Goal: Information Seeking & Learning: Learn about a topic

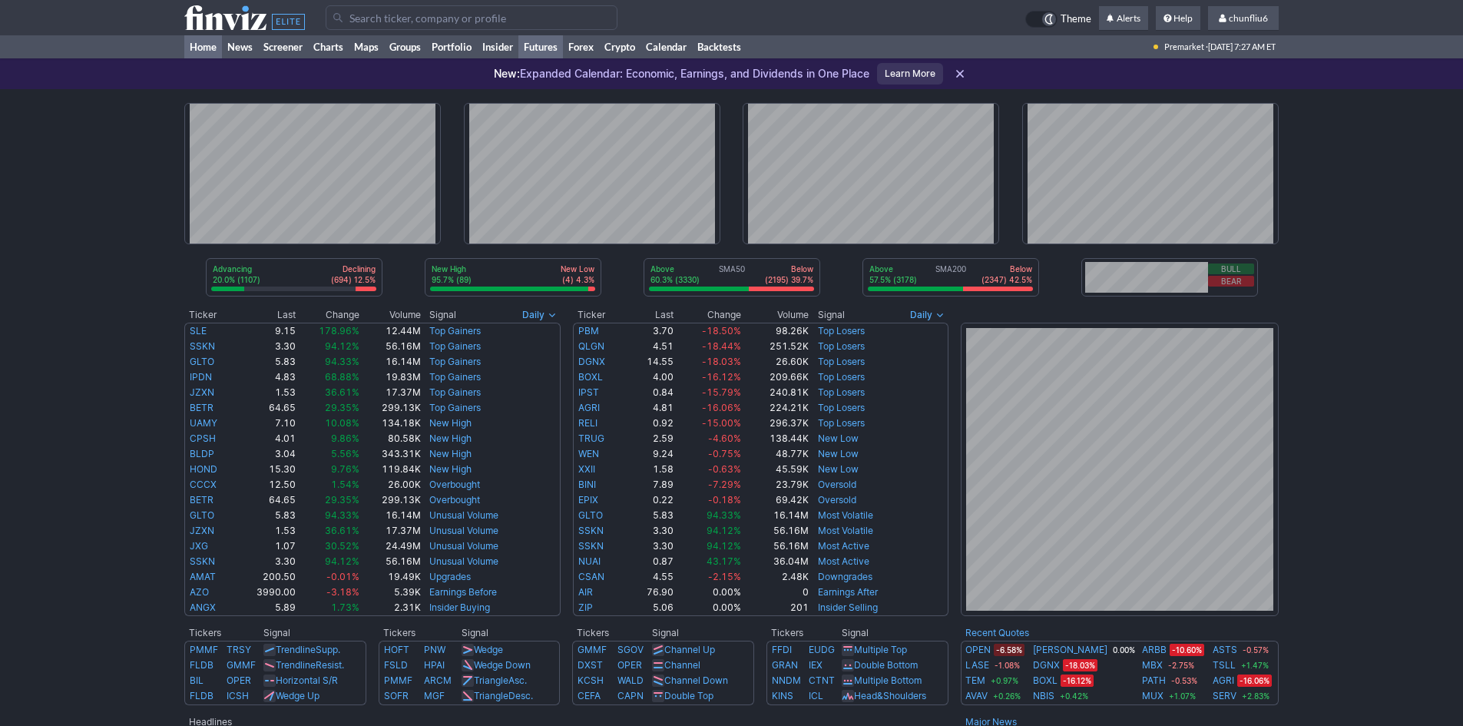
click at [542, 45] on link "Futures" at bounding box center [540, 46] width 45 height 23
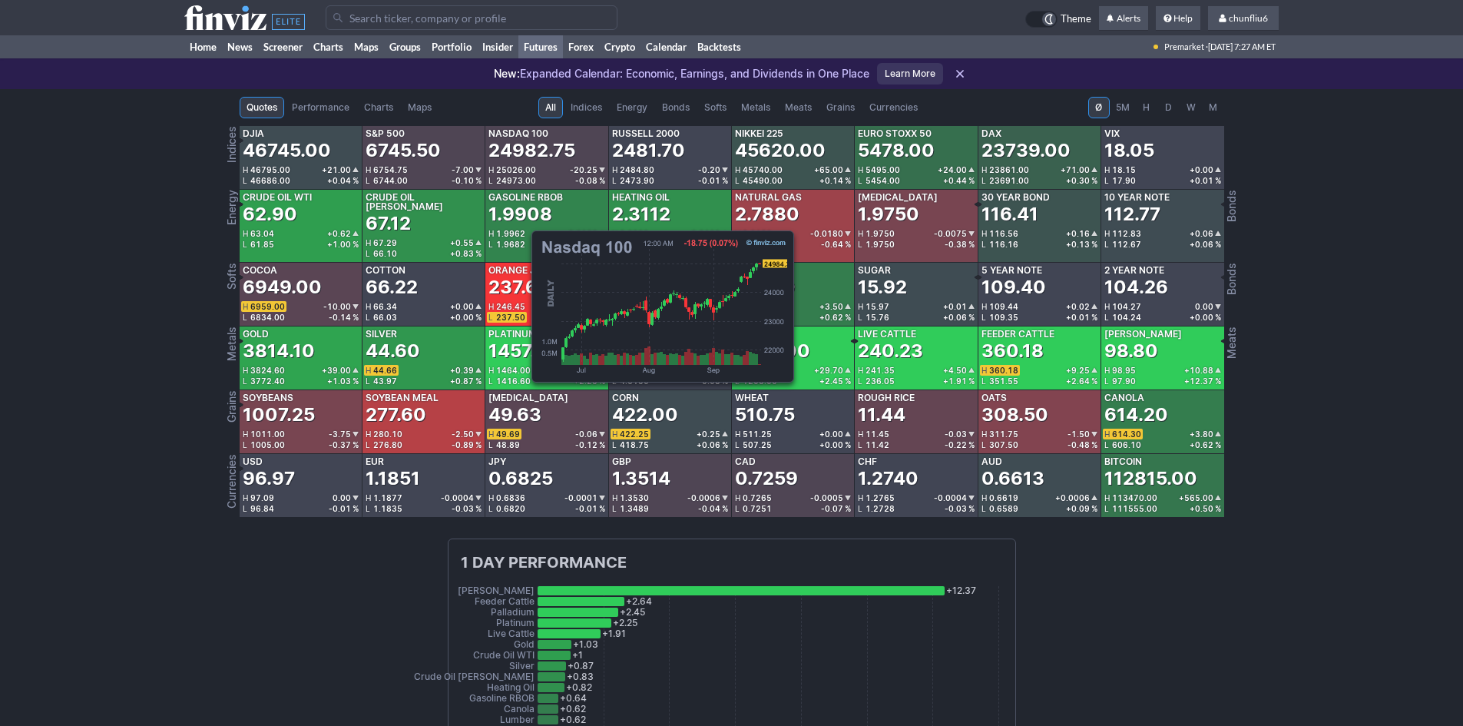
click at [524, 150] on div "24982.75" at bounding box center [531, 150] width 87 height 25
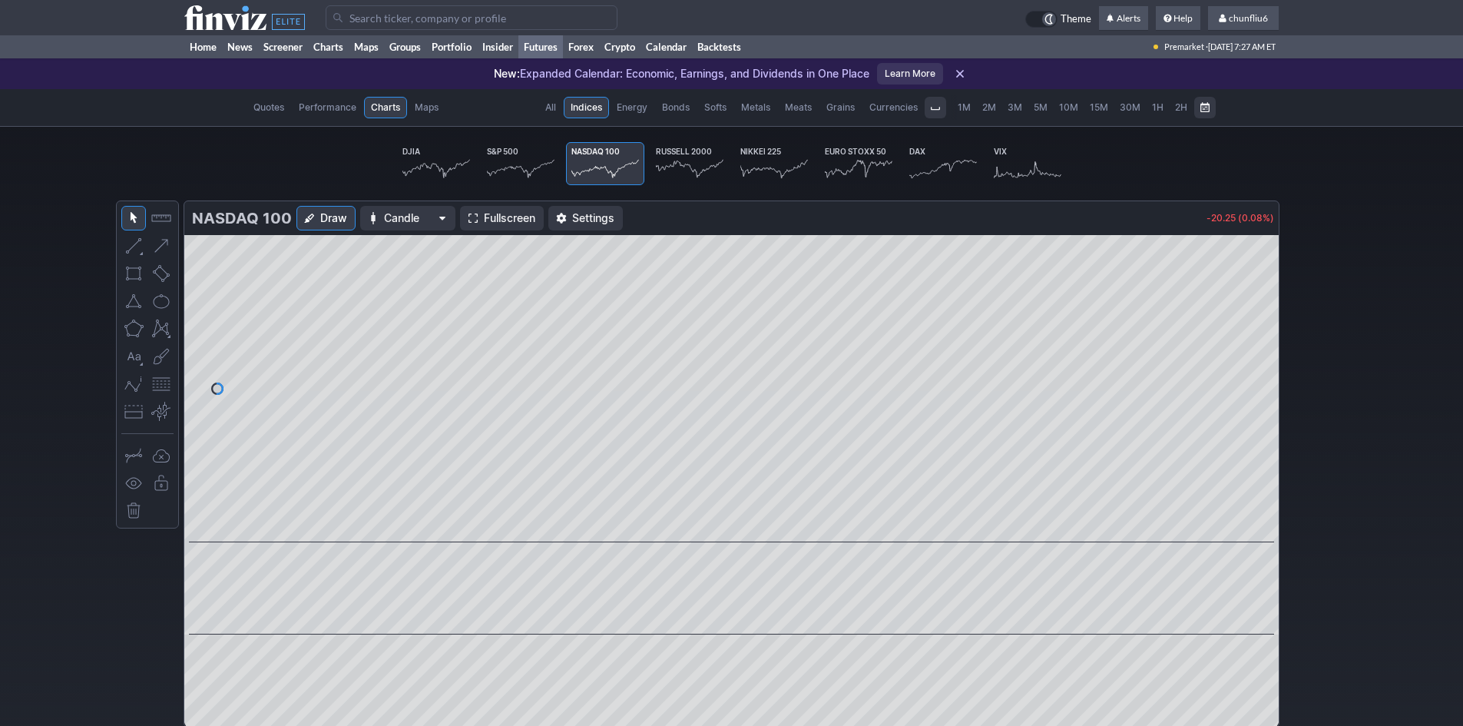
scroll to position [0, 95]
click at [504, 212] on span "Fullscreen" at bounding box center [509, 217] width 51 height 15
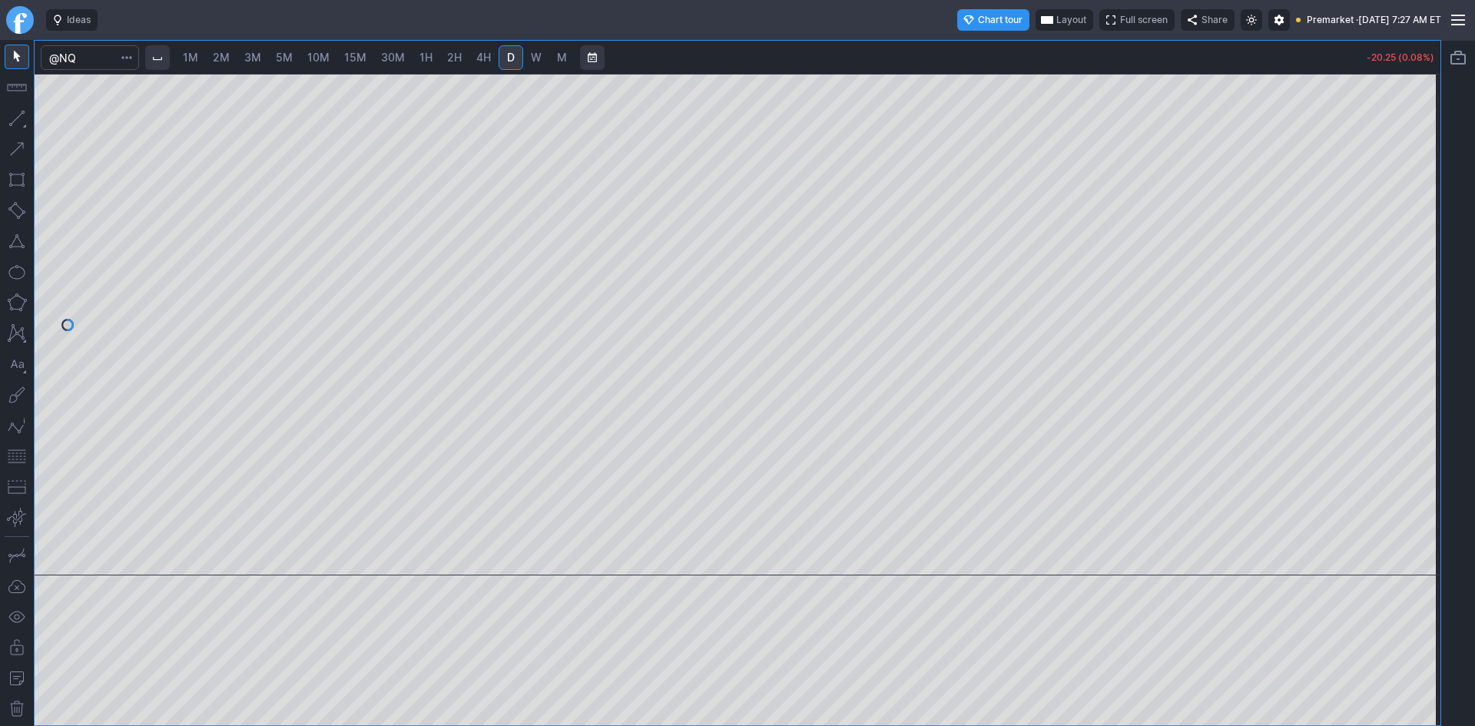
click at [1056, 15] on span "Layout" at bounding box center [1071, 19] width 30 height 15
click at [896, 137] on div at bounding box center [737, 363] width 1475 height 726
click at [326, 55] on span "10M" at bounding box center [318, 57] width 22 height 13
drag, startPoint x: 1431, startPoint y: 186, endPoint x: 1415, endPoint y: 245, distance: 61.1
click at [1429, 235] on div at bounding box center [1424, 320] width 32 height 463
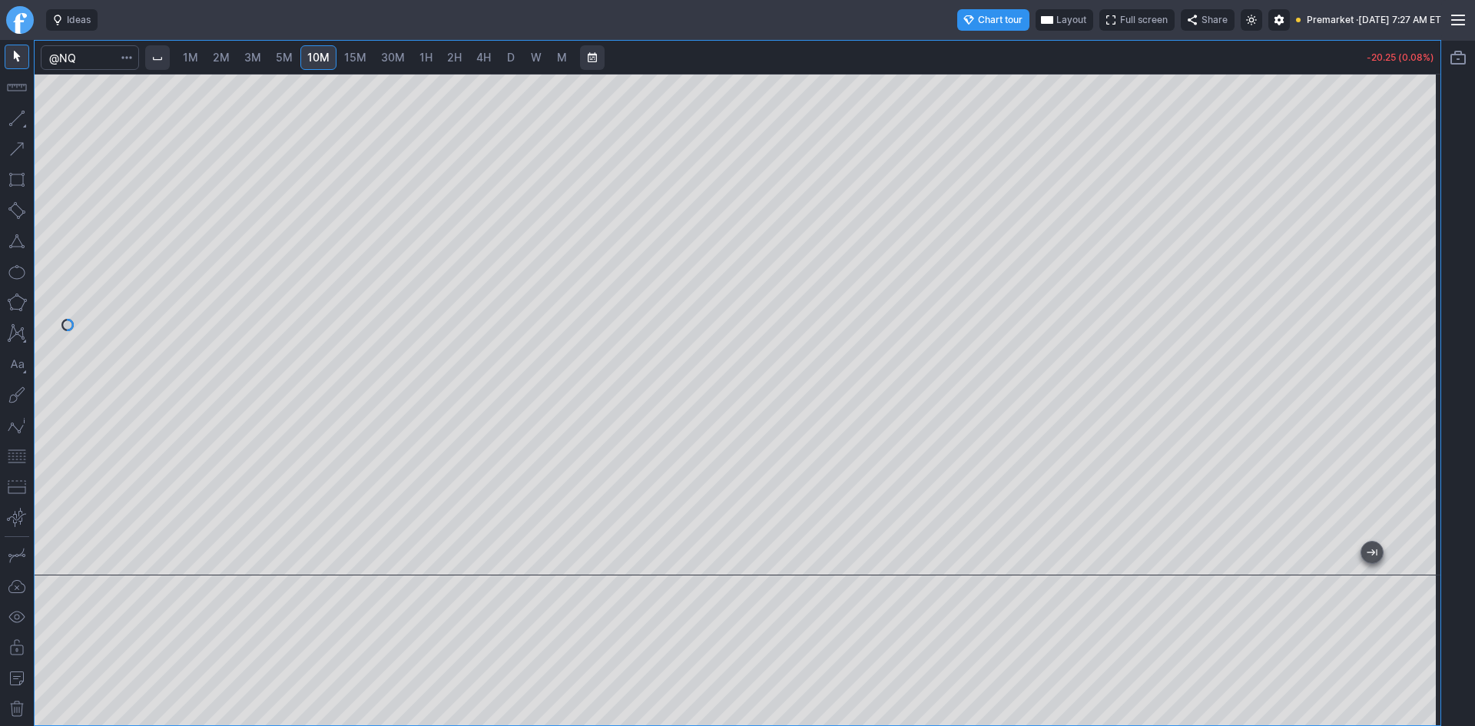
click at [354, 51] on span "15M" at bounding box center [355, 57] width 22 height 13
drag, startPoint x: 1436, startPoint y: 161, endPoint x: 1433, endPoint y: 187, distance: 25.5
click at [1433, 187] on div at bounding box center [1424, 320] width 32 height 463
click at [20, 453] on button "button" at bounding box center [17, 456] width 25 height 25
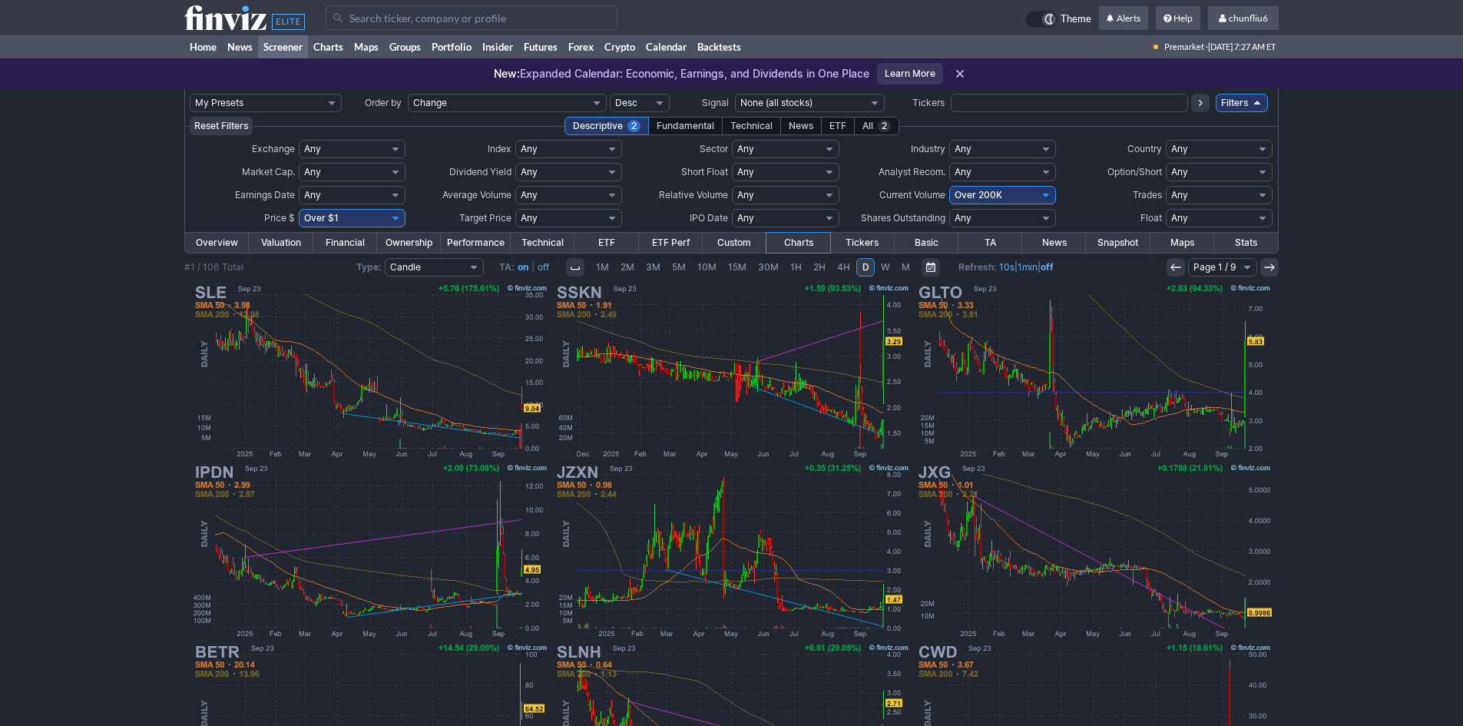
click at [349, 219] on select "Any Under $1 Under $2 Under $3 Under $4 Under $5 Under $7 Under $10 Under $15 U…" at bounding box center [352, 218] width 107 height 18
select select "o10"
click at [299, 209] on select "Any Under $1 Under $2 Under $3 Under $4 Under $5 Under $7 Under $10 Under $15 U…" at bounding box center [352, 218] width 107 height 18
click at [1048, 409] on img at bounding box center [1093, 371] width 359 height 180
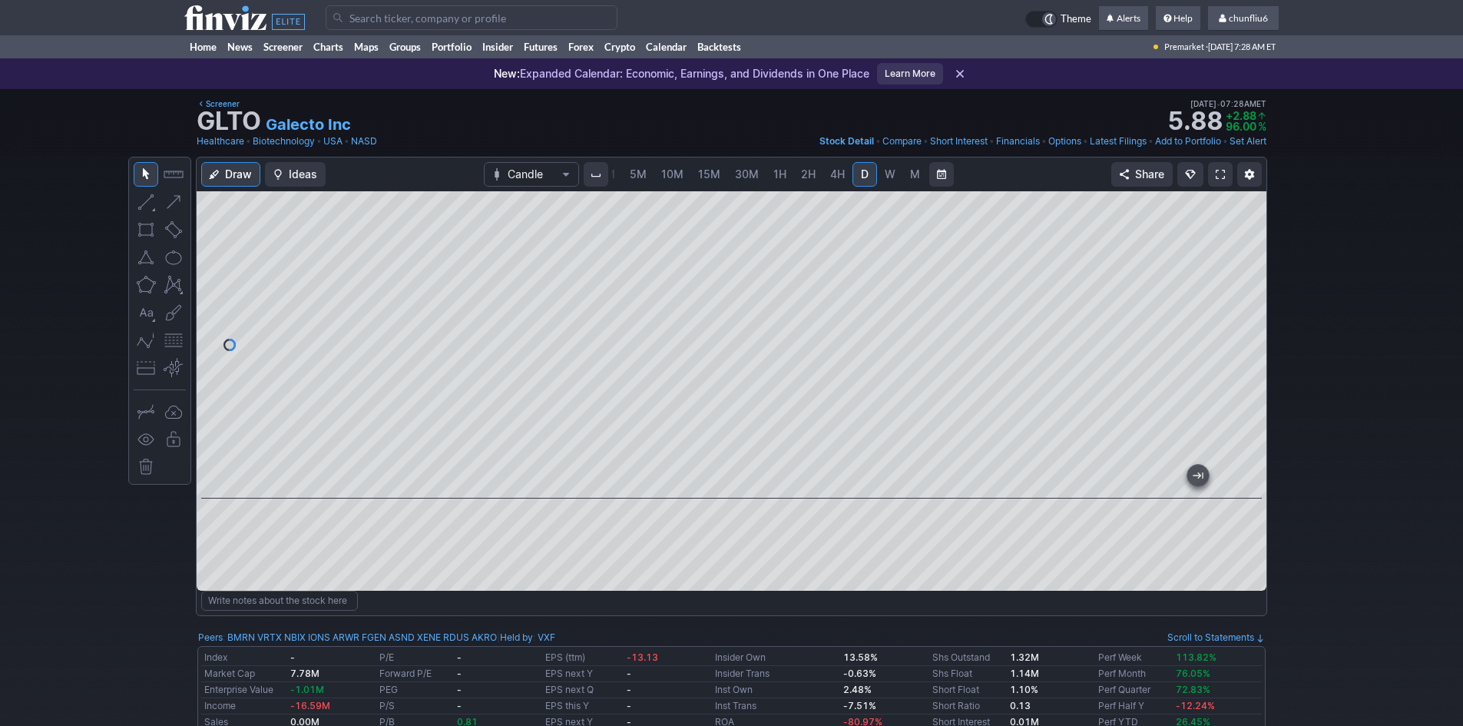
click at [1219, 171] on span at bounding box center [1220, 174] width 9 height 12
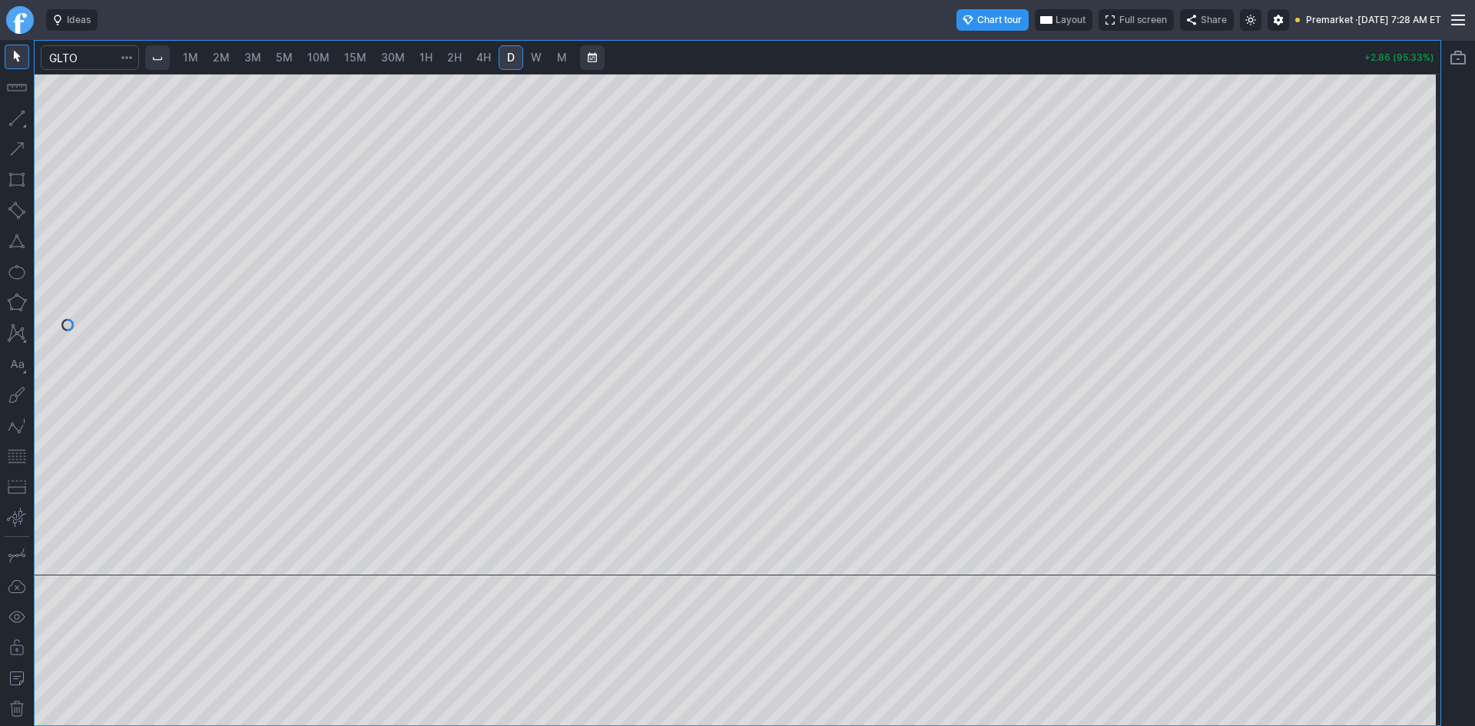
click at [1055, 15] on span "Layout" at bounding box center [1070, 19] width 30 height 15
click at [995, 51] on button "Layout" at bounding box center [996, 50] width 22 height 22
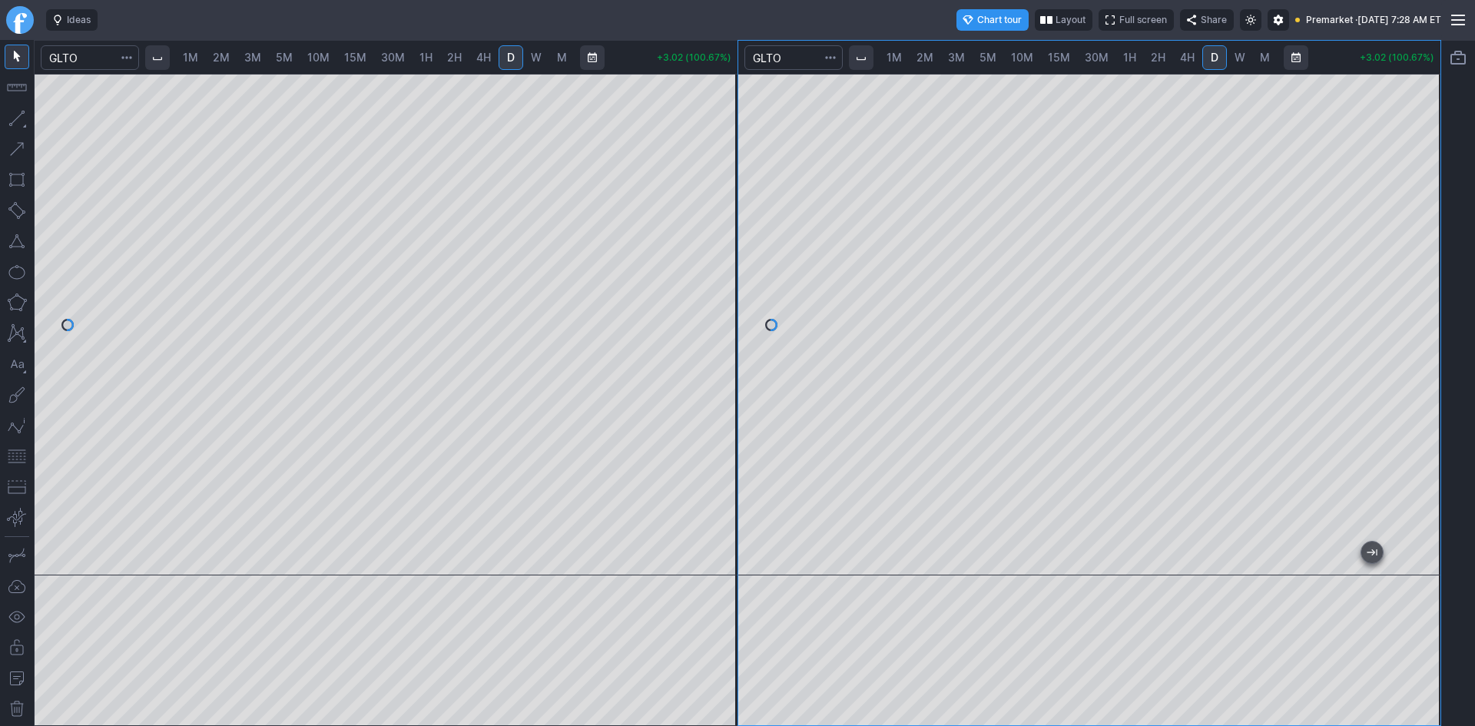
click at [12, 463] on button "button" at bounding box center [17, 456] width 25 height 25
drag, startPoint x: 716, startPoint y: 305, endPoint x: 736, endPoint y: 366, distance: 63.9
click at [713, 361] on div at bounding box center [721, 320] width 32 height 463
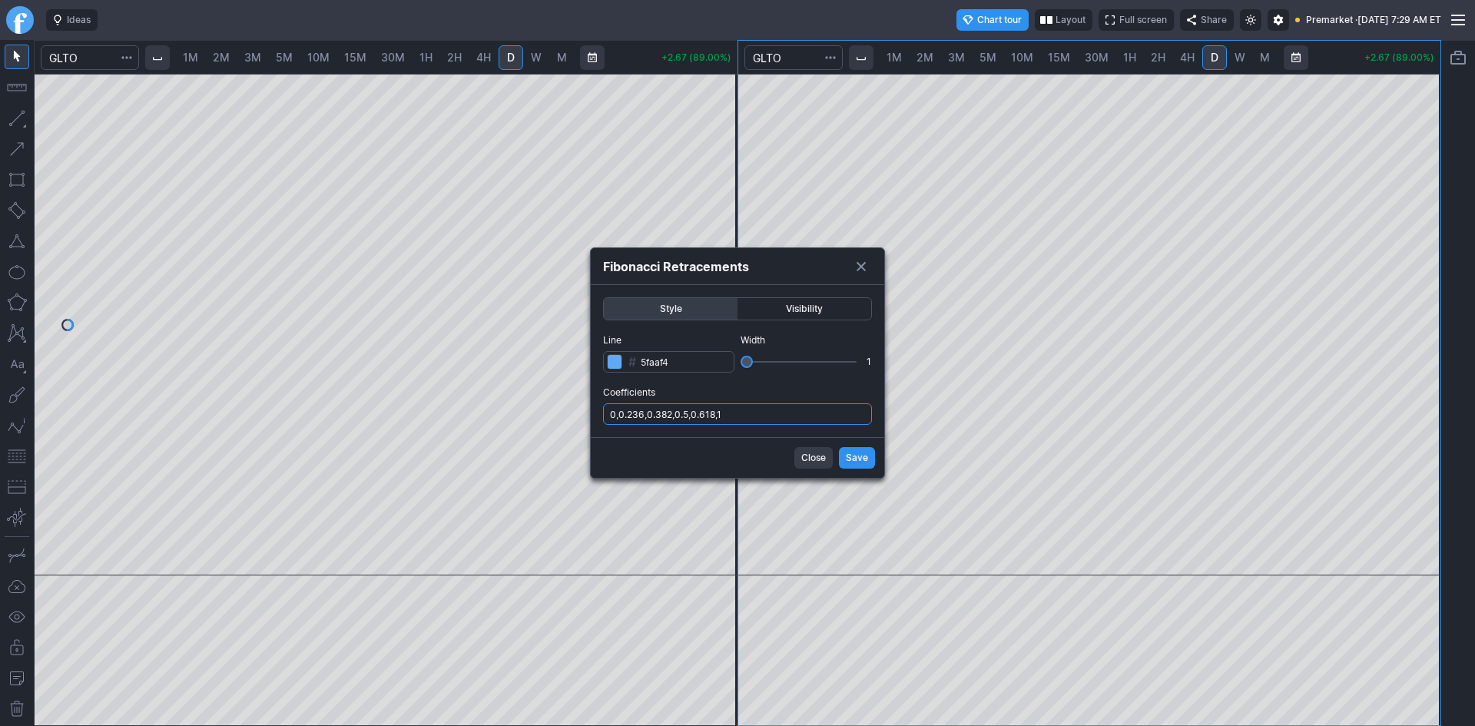
click at [771, 417] on input "0,0.236,0.382,0.5,0.618,1" at bounding box center [737, 414] width 269 height 22
type input "0,0.236,0.382,0.5,0.618,1,.786"
click at [848, 456] on span "Save" at bounding box center [857, 457] width 22 height 15
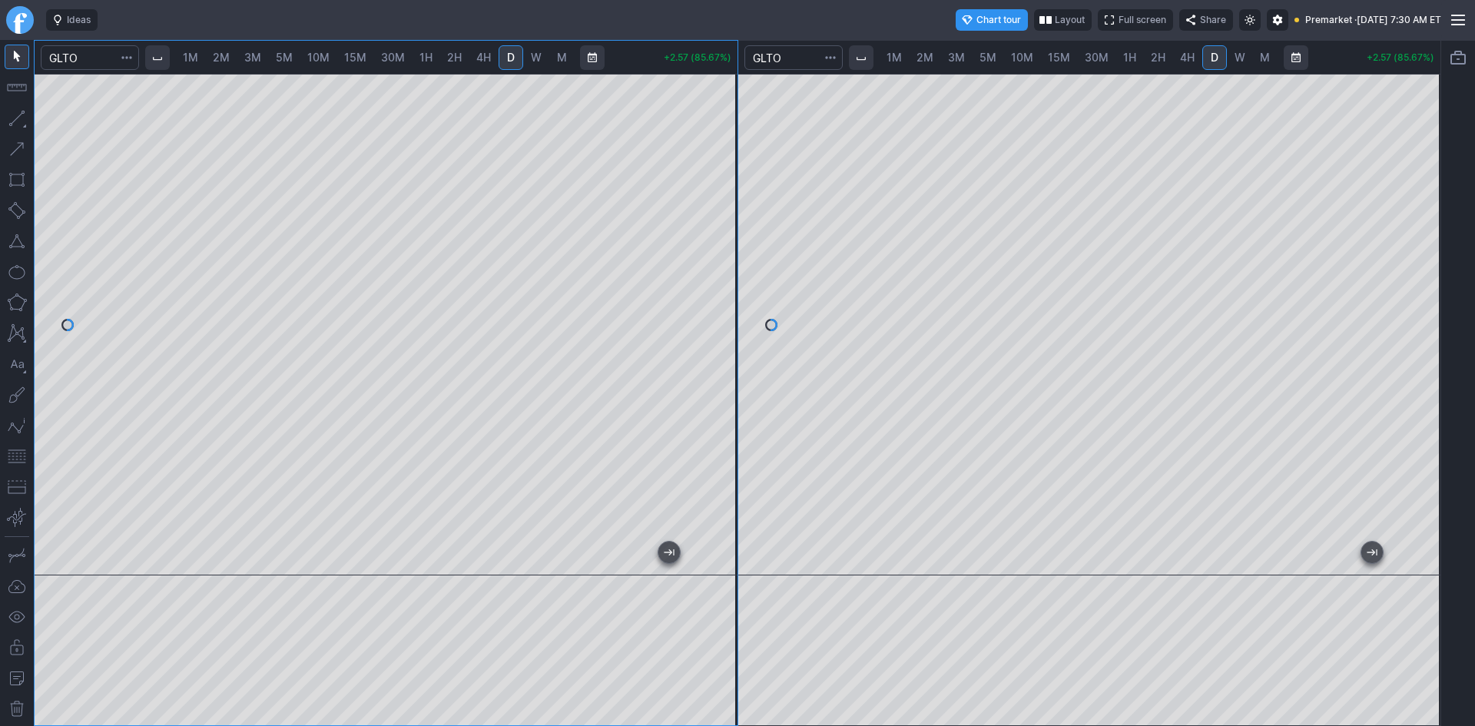
click at [205, 54] on link "1M" at bounding box center [190, 57] width 29 height 25
click at [229, 58] on span "2M" at bounding box center [221, 57] width 17 height 13
drag, startPoint x: 723, startPoint y: 158, endPoint x: 720, endPoint y: 355, distance: 196.6
click at [729, 352] on div at bounding box center [721, 320] width 32 height 463
drag, startPoint x: 15, startPoint y: 458, endPoint x: 27, endPoint y: 451, distance: 14.1
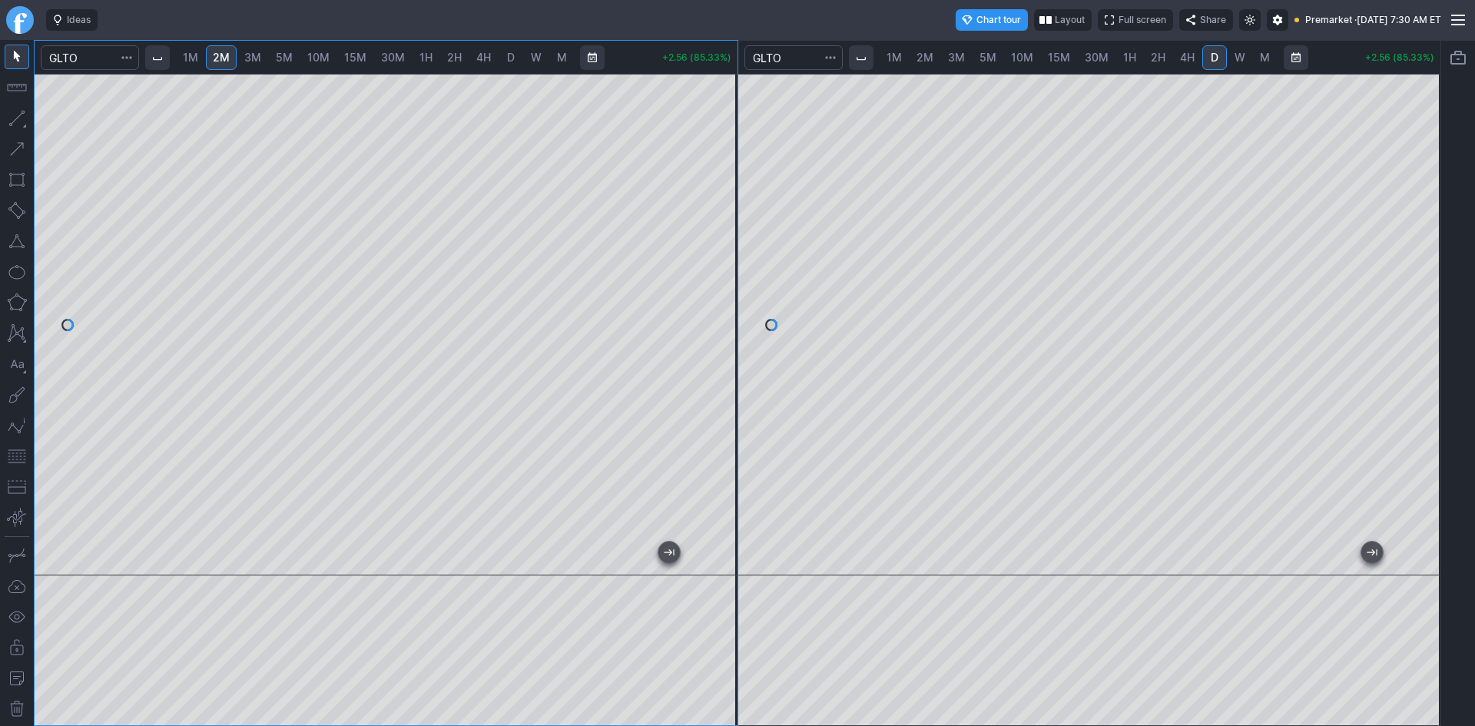
click at [15, 457] on button "button" at bounding box center [17, 456] width 25 height 25
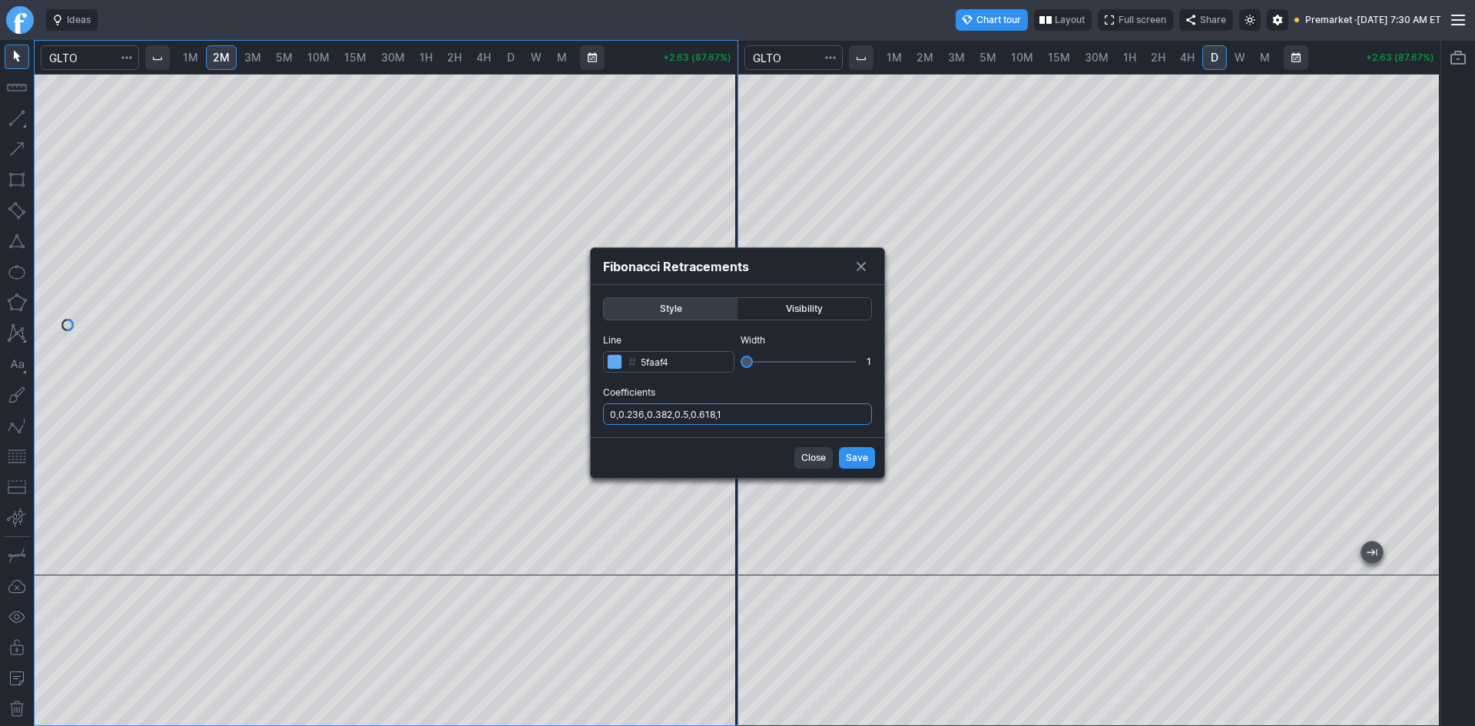
click at [829, 410] on input "0,0.236,0.382,0.5,0.618,1" at bounding box center [737, 414] width 269 height 22
type input "0,0.236,0.382,0.5,0.618,1,.786,.1.236"
click at [866, 460] on span "Save" at bounding box center [857, 457] width 22 height 15
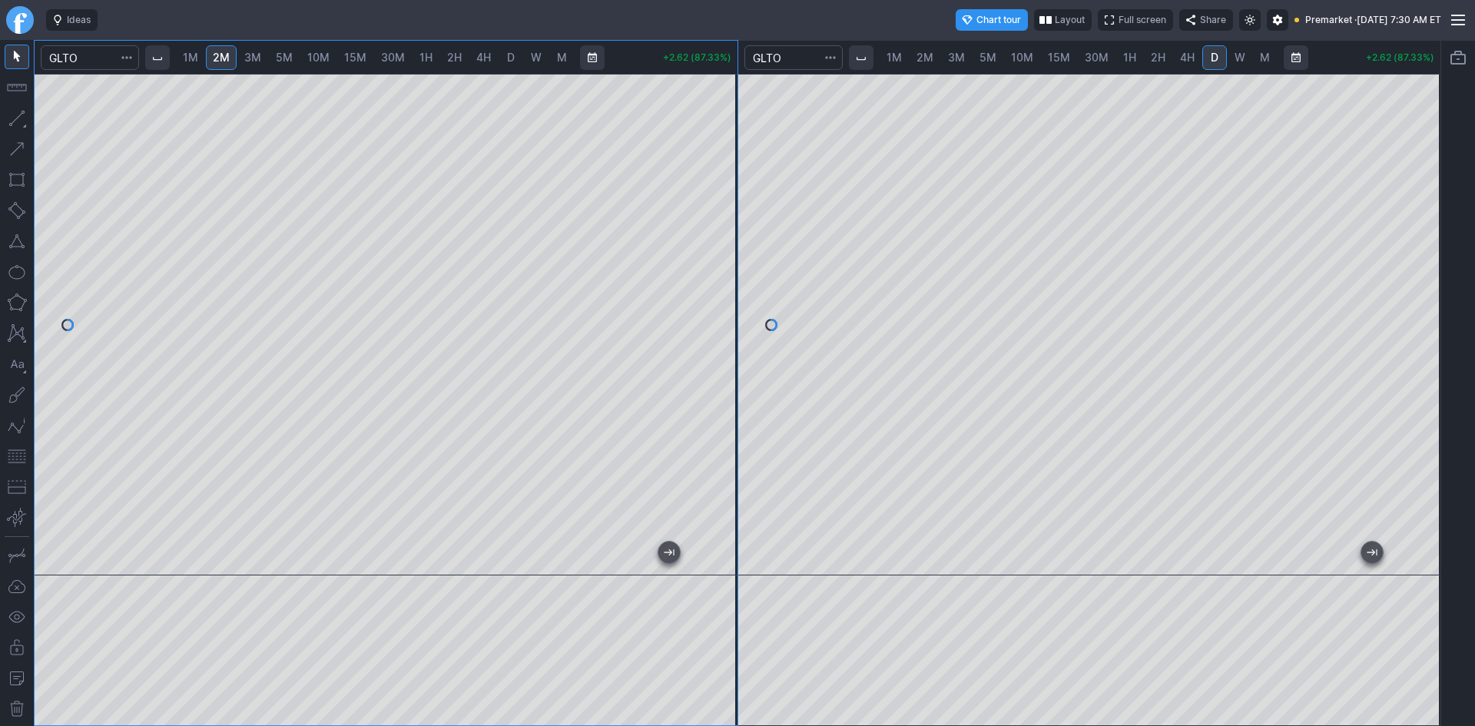
drag, startPoint x: 714, startPoint y: 383, endPoint x: 709, endPoint y: 285, distance: 98.5
click at [709, 285] on div at bounding box center [721, 320] width 32 height 463
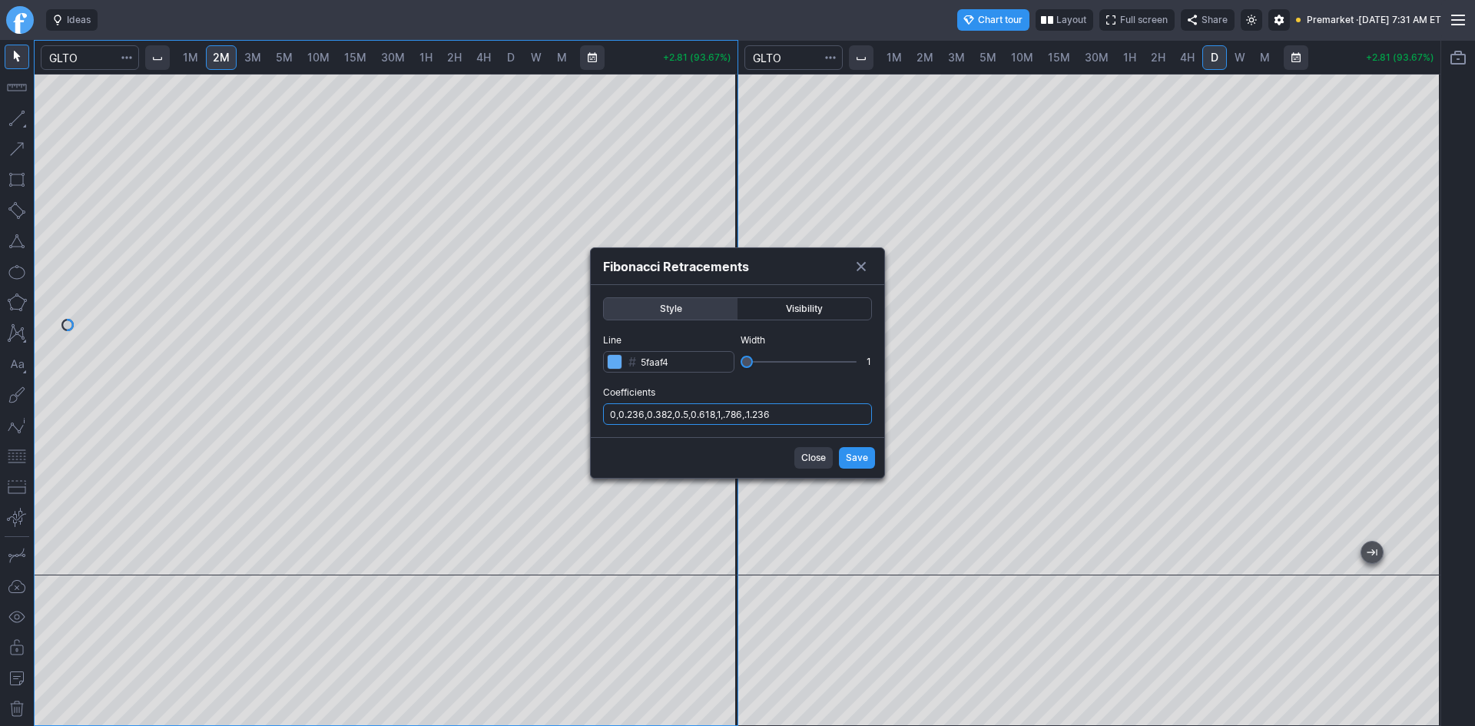
click at [797, 419] on input "0,0.236,0.382,0.5,0.618,1,.786,.1.236" at bounding box center [737, 414] width 269 height 22
click at [799, 406] on input "0,0.236,0.382,0.5,0.618,1,.786,.1.236" at bounding box center [737, 414] width 269 height 22
type input "0,0.236,0.382,0.5,0.618,1,.786,.1.236,1.5,1.786,2,2.236,2.5"
click at [846, 452] on span "Save" at bounding box center [857, 457] width 22 height 15
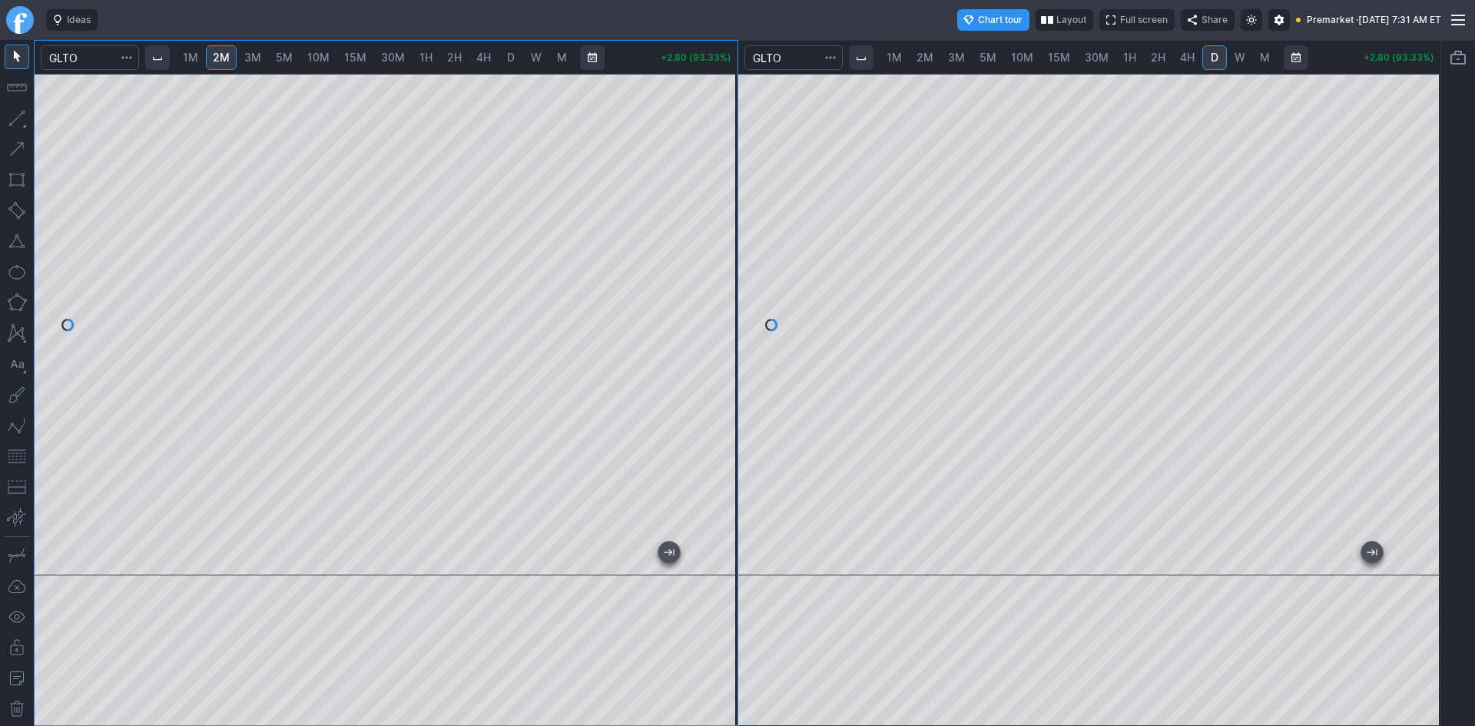
drag, startPoint x: 717, startPoint y: 325, endPoint x: 711, endPoint y: 406, distance: 80.8
click at [711, 406] on div at bounding box center [721, 320] width 32 height 463
drag, startPoint x: 18, startPoint y: 460, endPoint x: 30, endPoint y: 452, distance: 13.8
click at [19, 459] on button "button" at bounding box center [17, 456] width 25 height 25
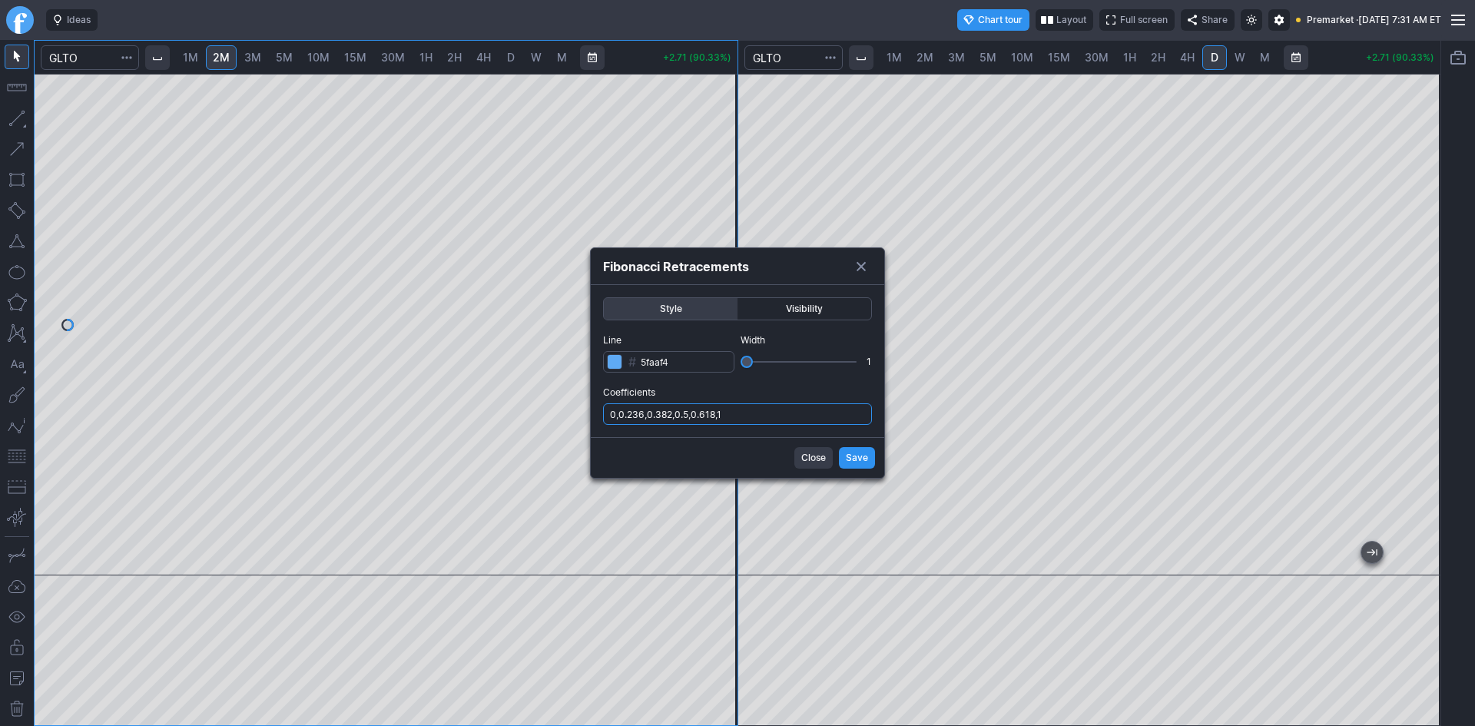
click at [796, 416] on input "0,0.236,0.382,0.5,0.618,1" at bounding box center [737, 414] width 269 height 22
type input "0,0.236,0.382,0.5,0.618,1,.786"
click at [856, 452] on span "Save" at bounding box center [857, 457] width 22 height 15
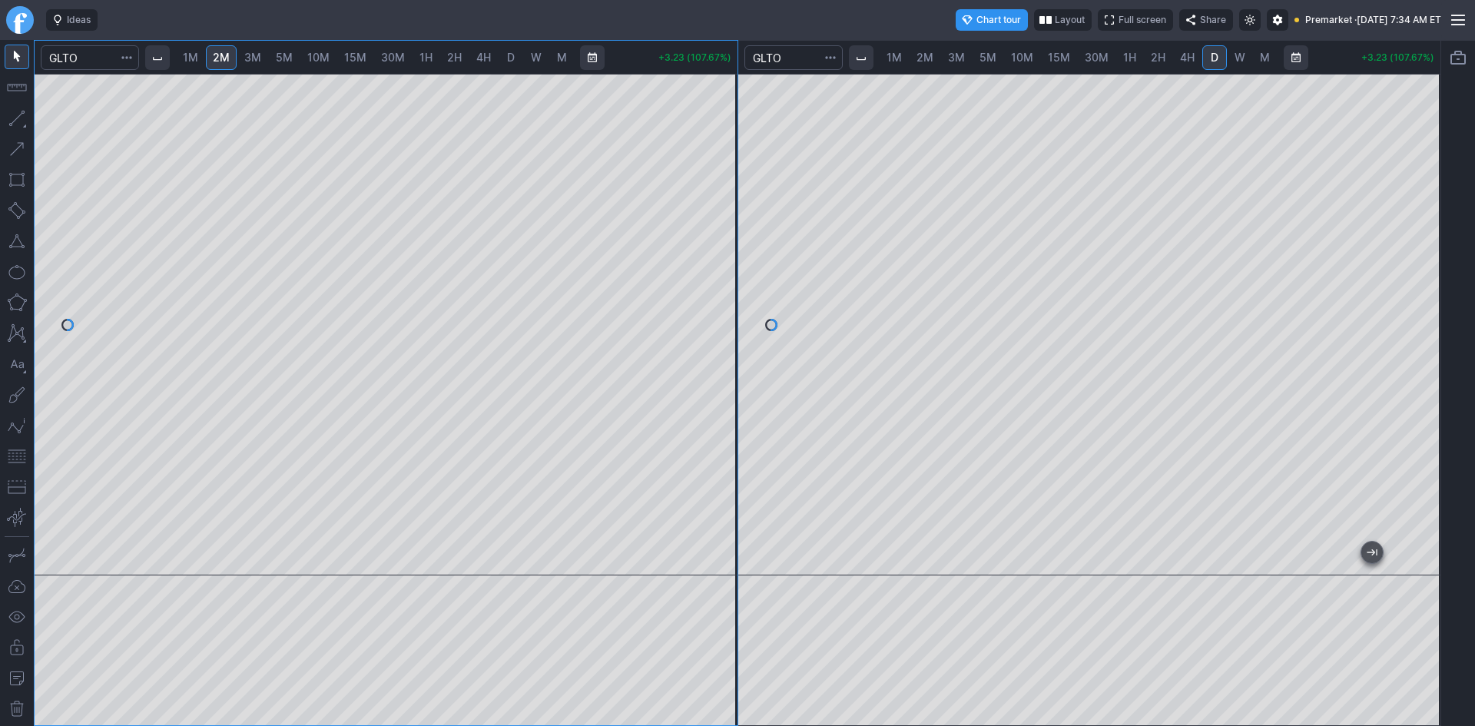
click at [193, 64] on span "1M" at bounding box center [190, 57] width 15 height 15
click at [698, 344] on div at bounding box center [386, 325] width 703 height 502
click at [20, 450] on button "button" at bounding box center [17, 456] width 25 height 25
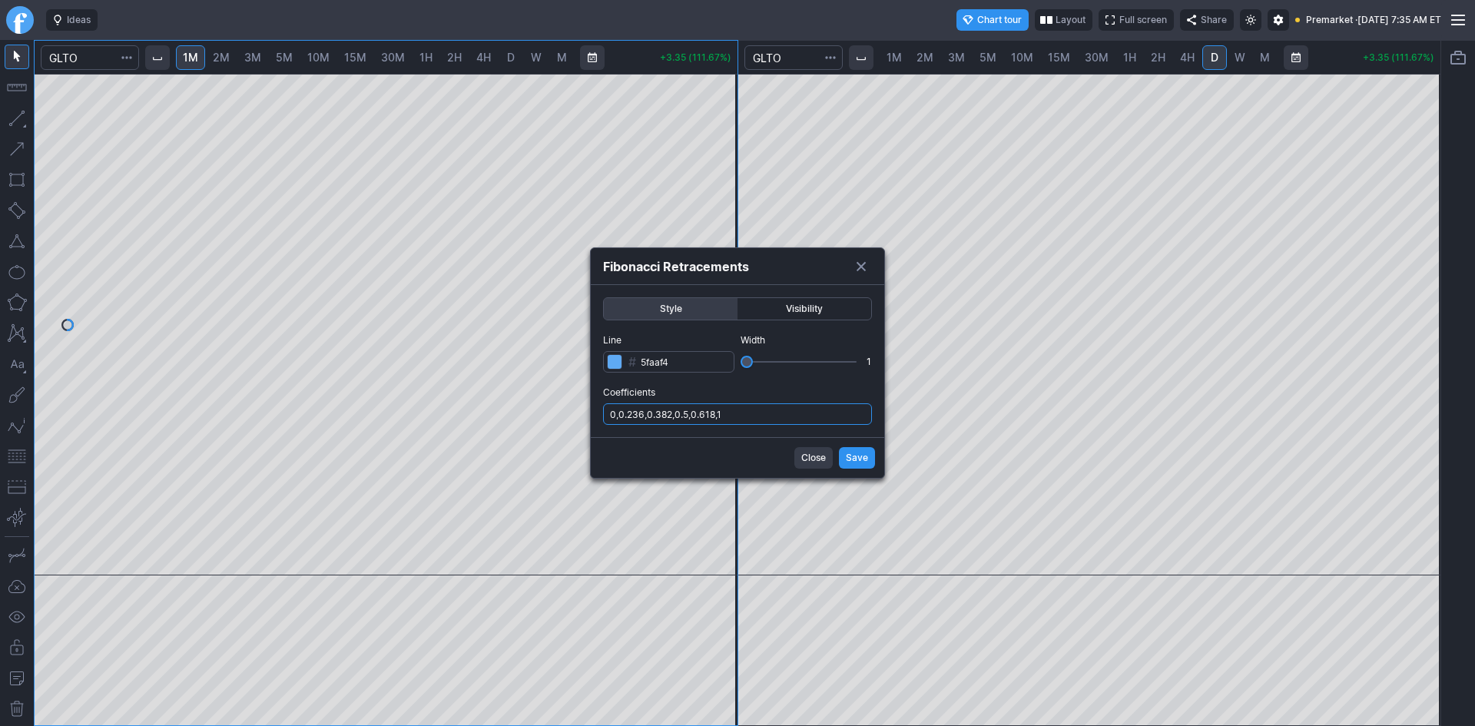
click at [760, 419] on input "0,0.236,0.382,0.5,0.618,1" at bounding box center [737, 414] width 269 height 22
type input "0,0.236,0.382,0.5,0.618,1,.786"
click at [856, 457] on span "Save" at bounding box center [857, 457] width 22 height 15
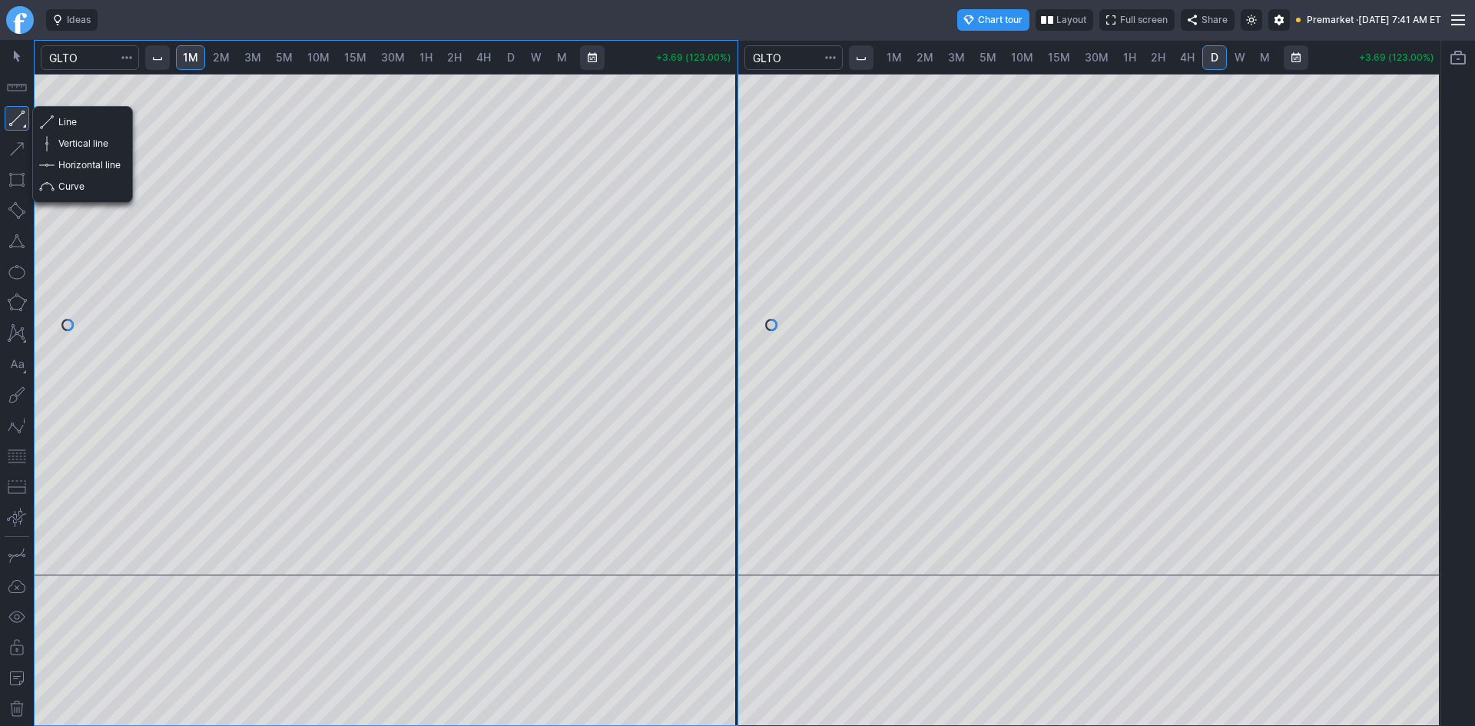
click at [18, 120] on button "button" at bounding box center [17, 118] width 25 height 25
click at [51, 160] on span "button" at bounding box center [49, 165] width 9 height 22
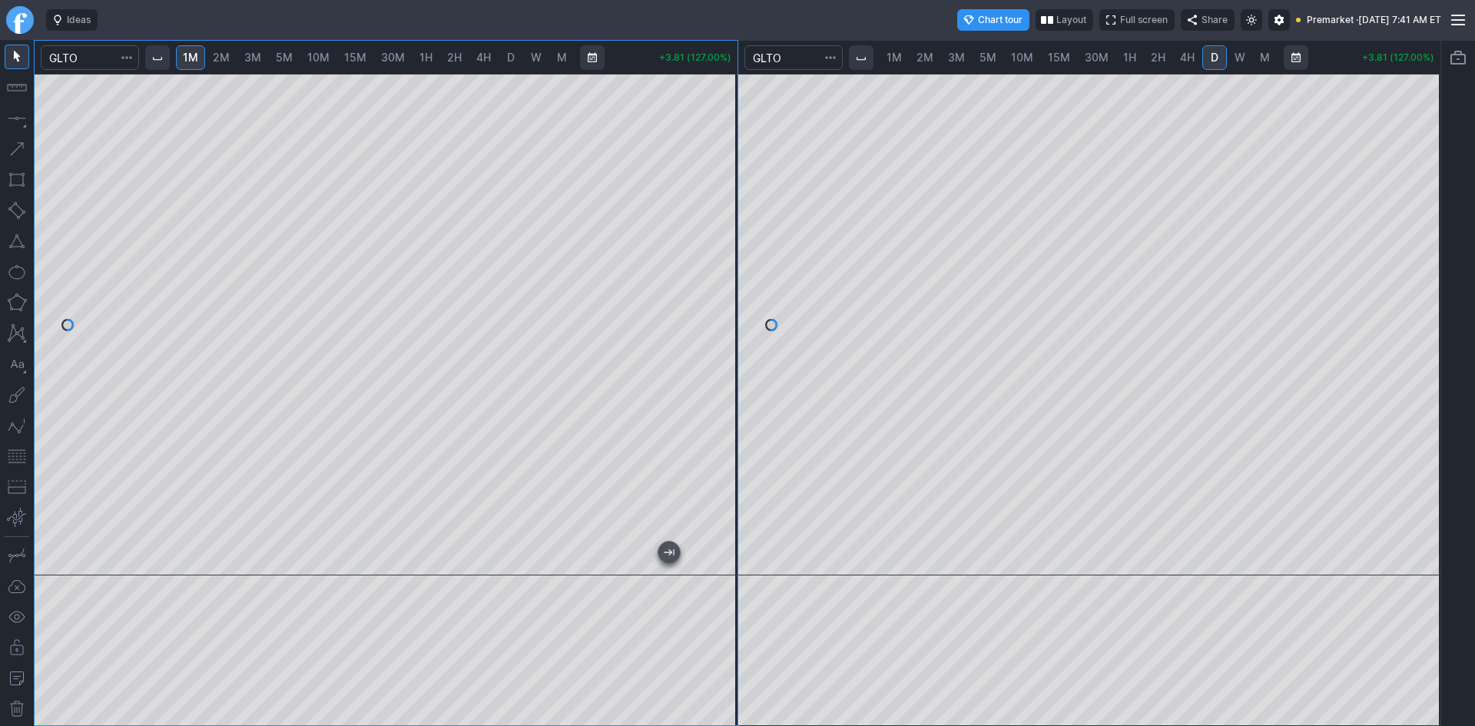
drag, startPoint x: 739, startPoint y: 234, endPoint x: 733, endPoint y: 272, distance: 38.0
click at [733, 272] on div at bounding box center [721, 320] width 32 height 463
drag, startPoint x: 723, startPoint y: 207, endPoint x: 723, endPoint y: 182, distance: 25.3
click at [723, 182] on div at bounding box center [721, 320] width 32 height 463
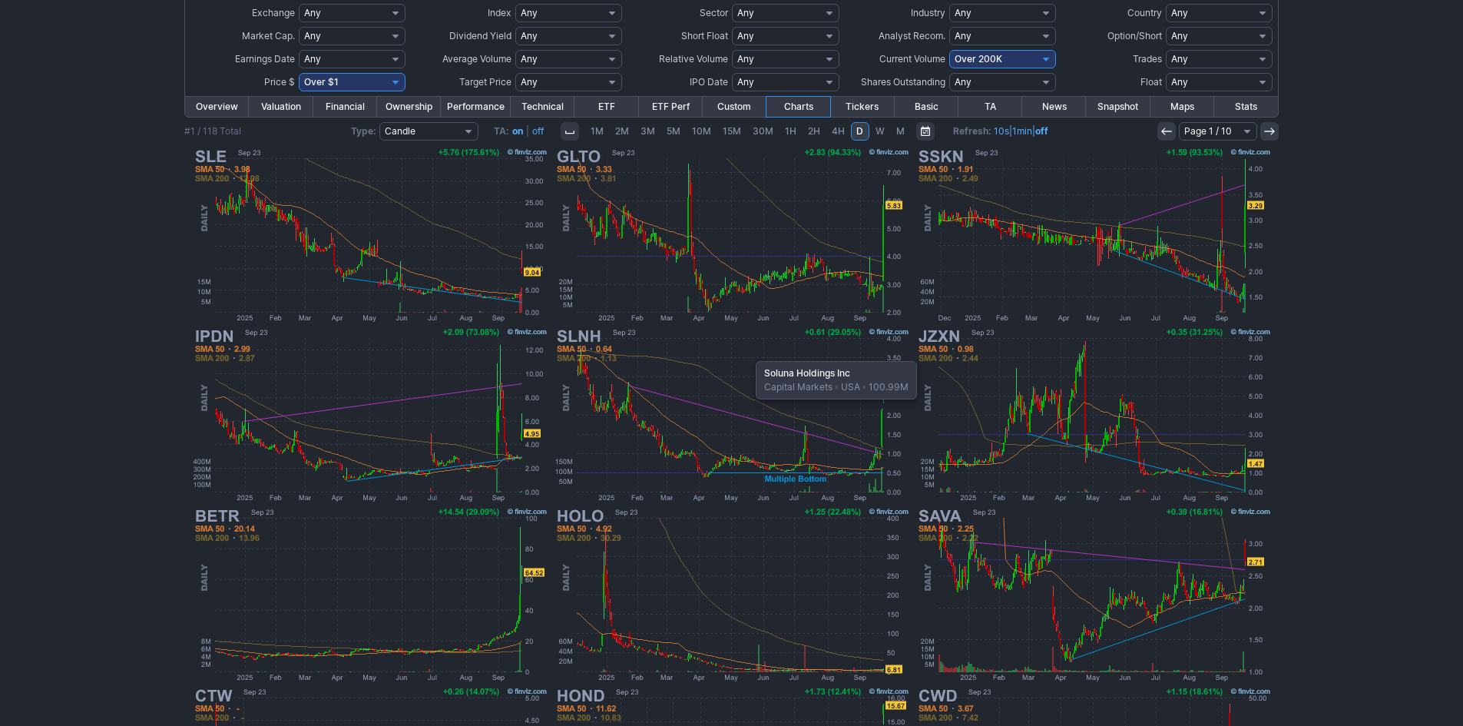
scroll to position [154, 0]
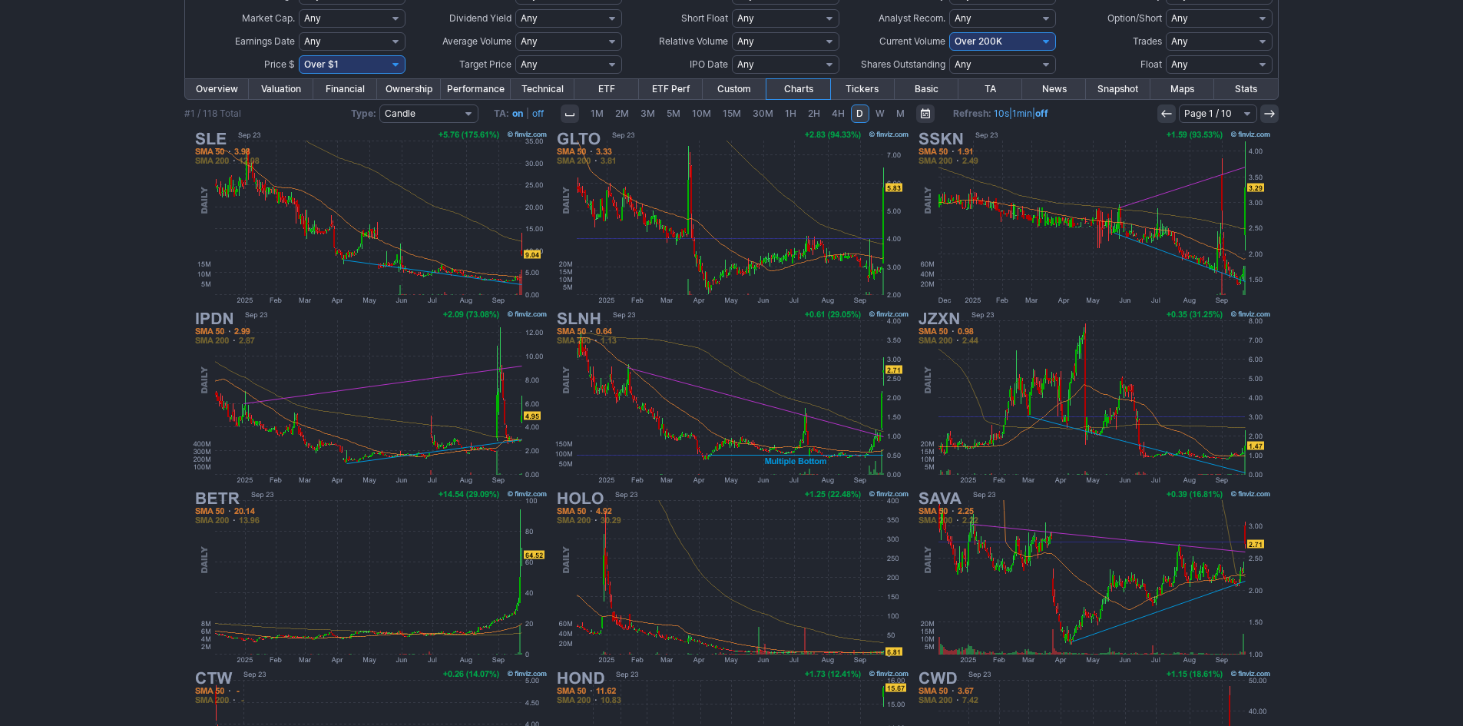
click at [1337, 288] on div "My Presets -Save Screen -Edit Screens p: NP! Order by Ticker Tickers Input Filt…" at bounding box center [731, 411] width 1463 height 952
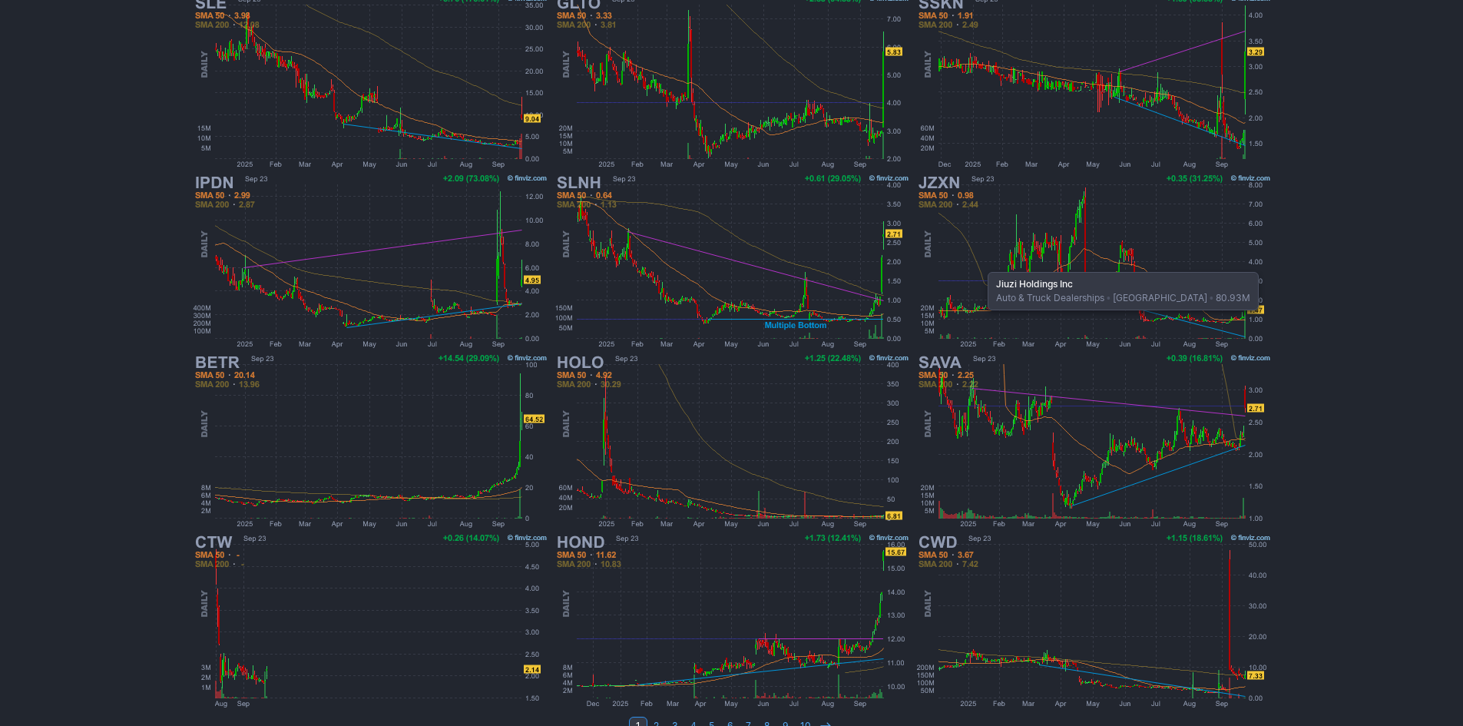
scroll to position [316, 0]
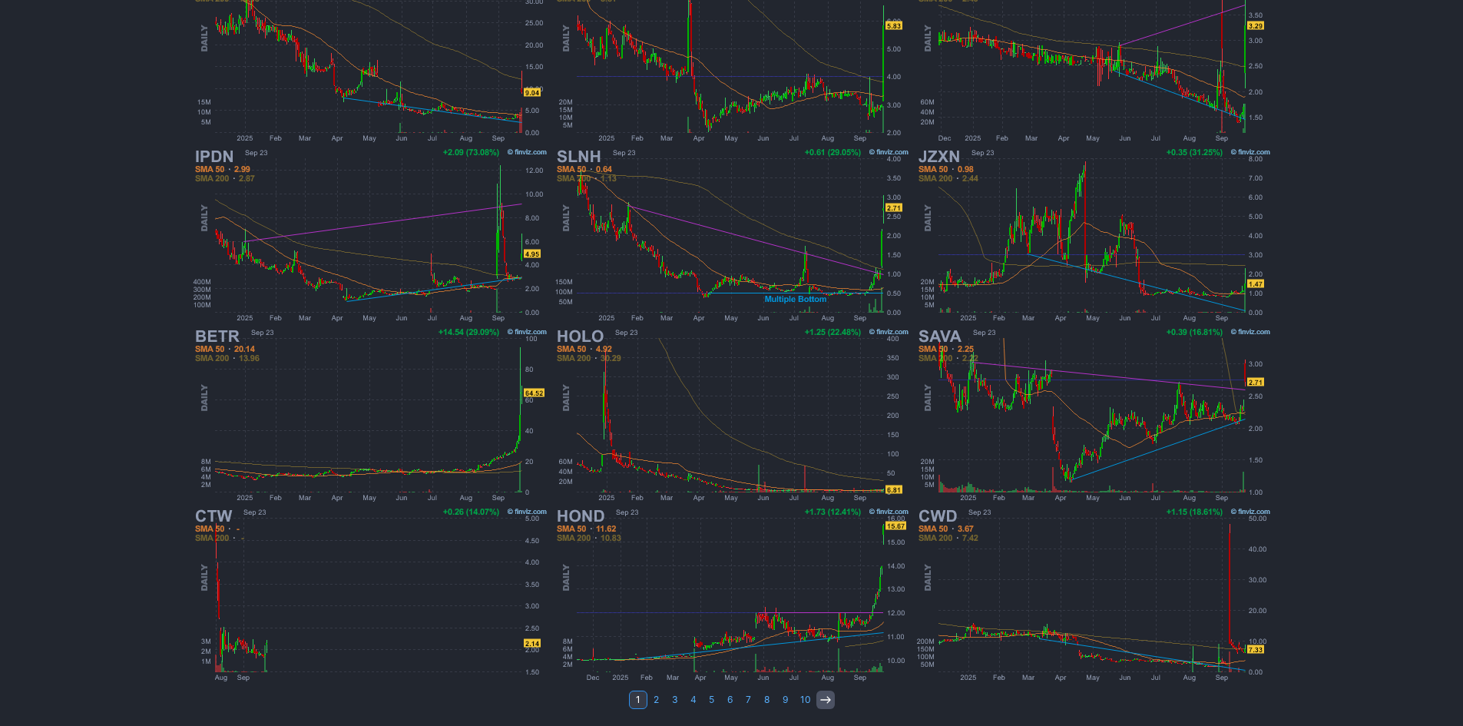
click at [827, 701] on icon at bounding box center [825, 700] width 12 height 12
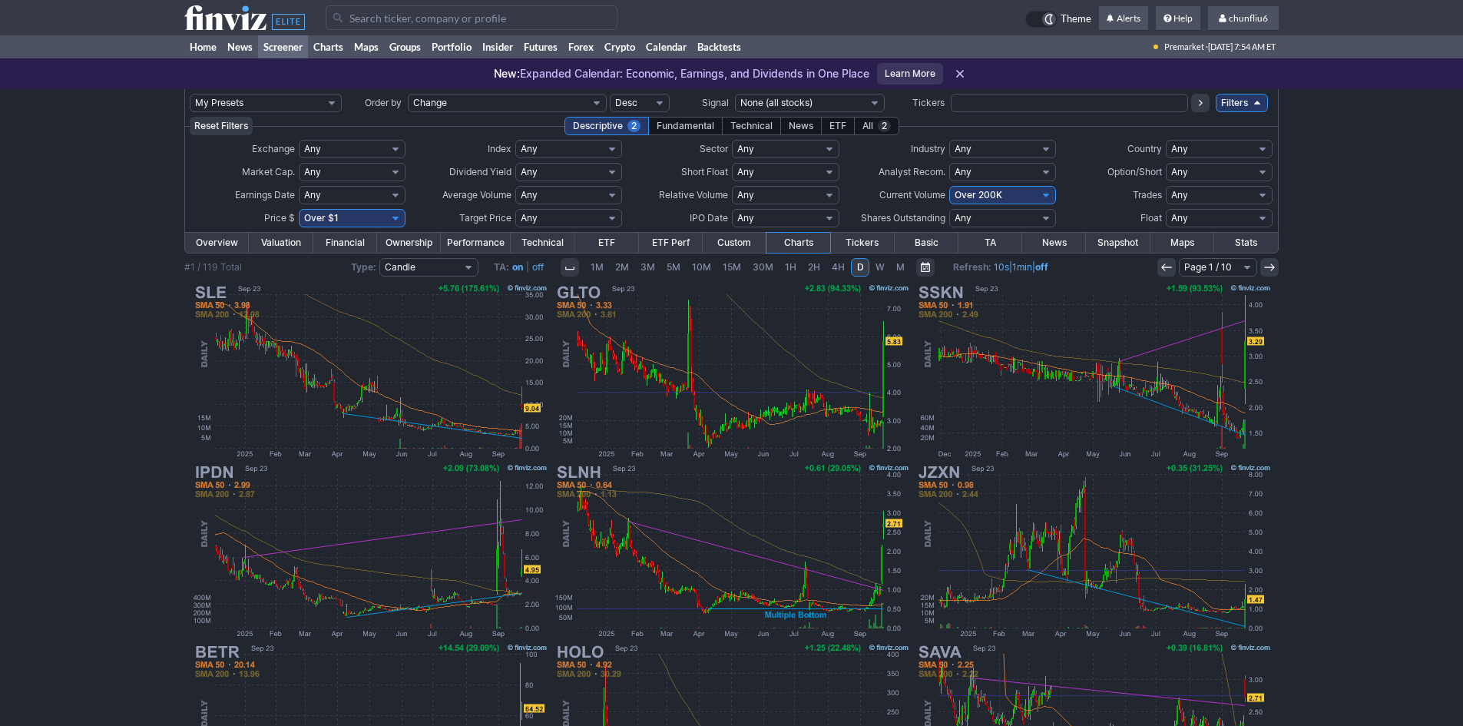
click at [380, 18] on input "Search" at bounding box center [472, 17] width 292 height 25
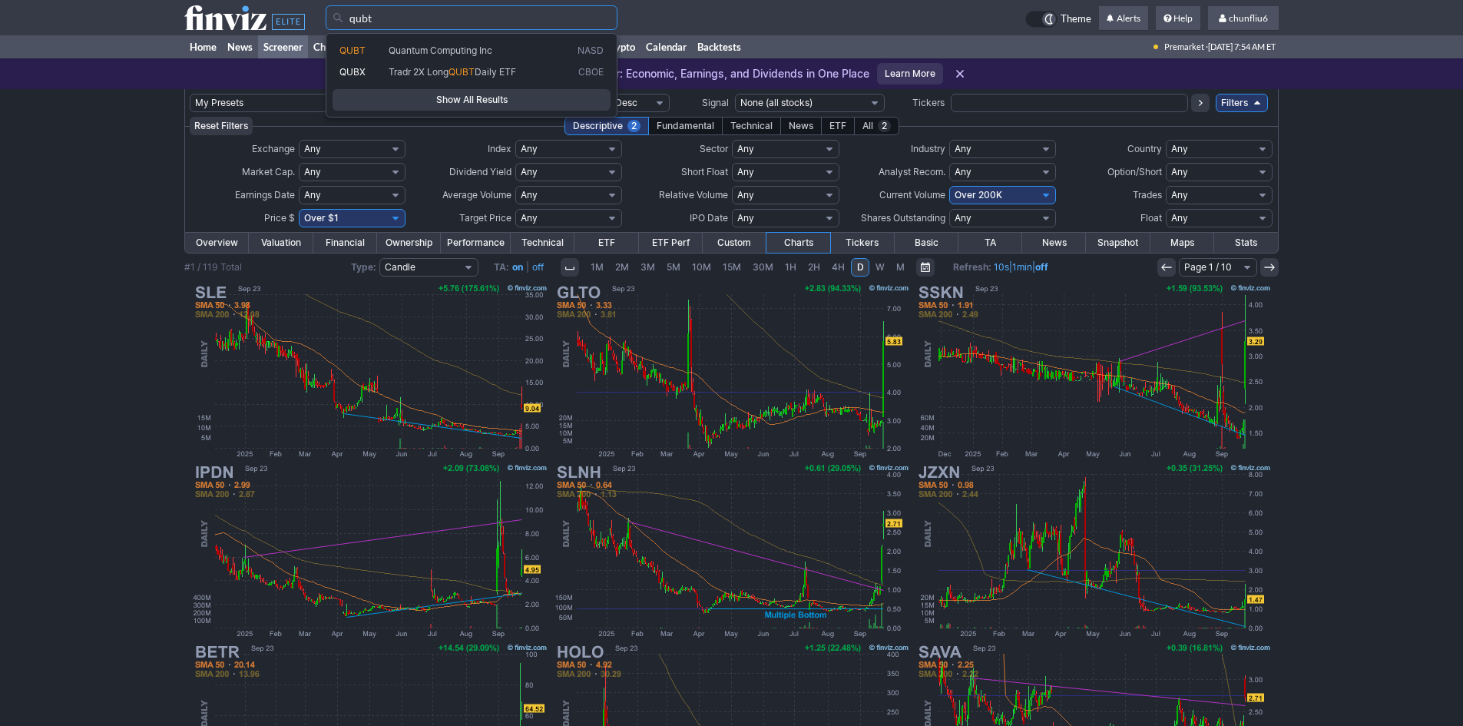
type input "qubt"
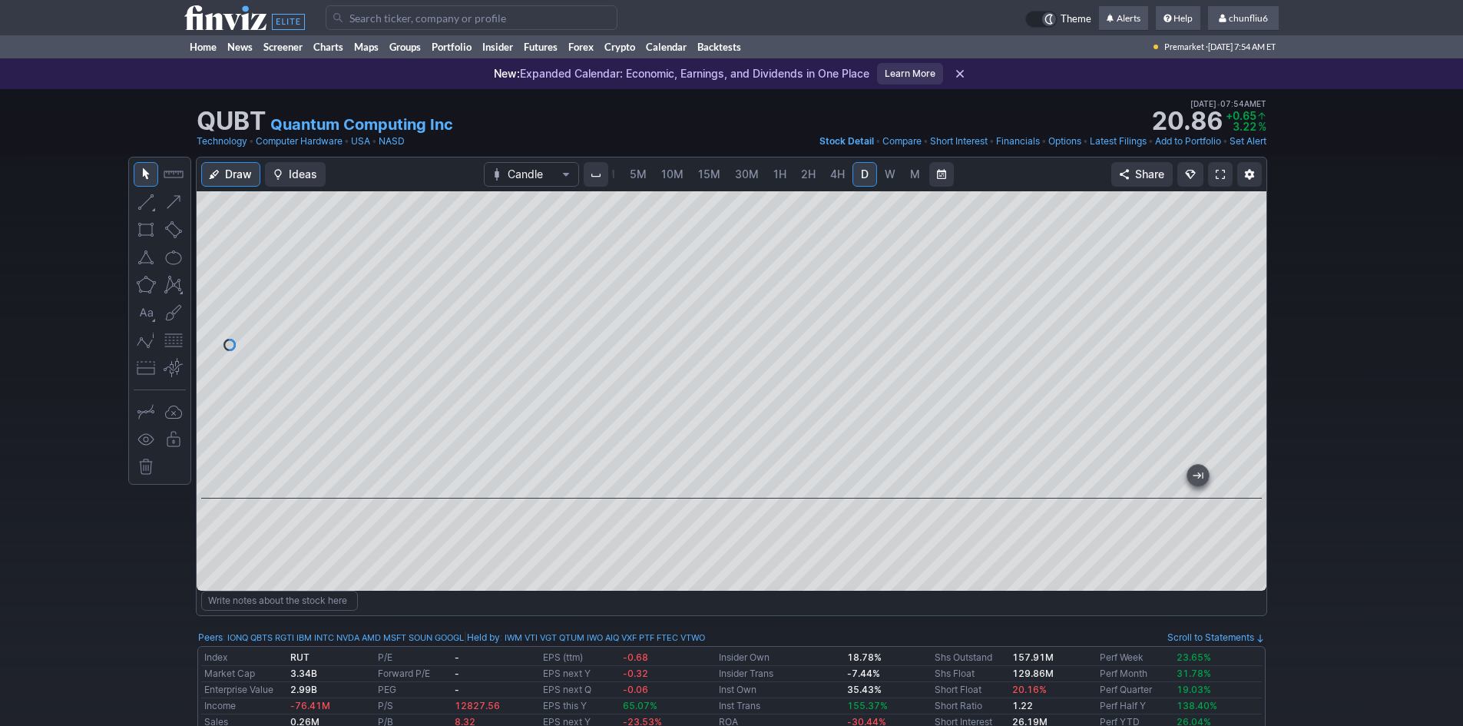
click at [1219, 171] on span at bounding box center [1220, 174] width 9 height 12
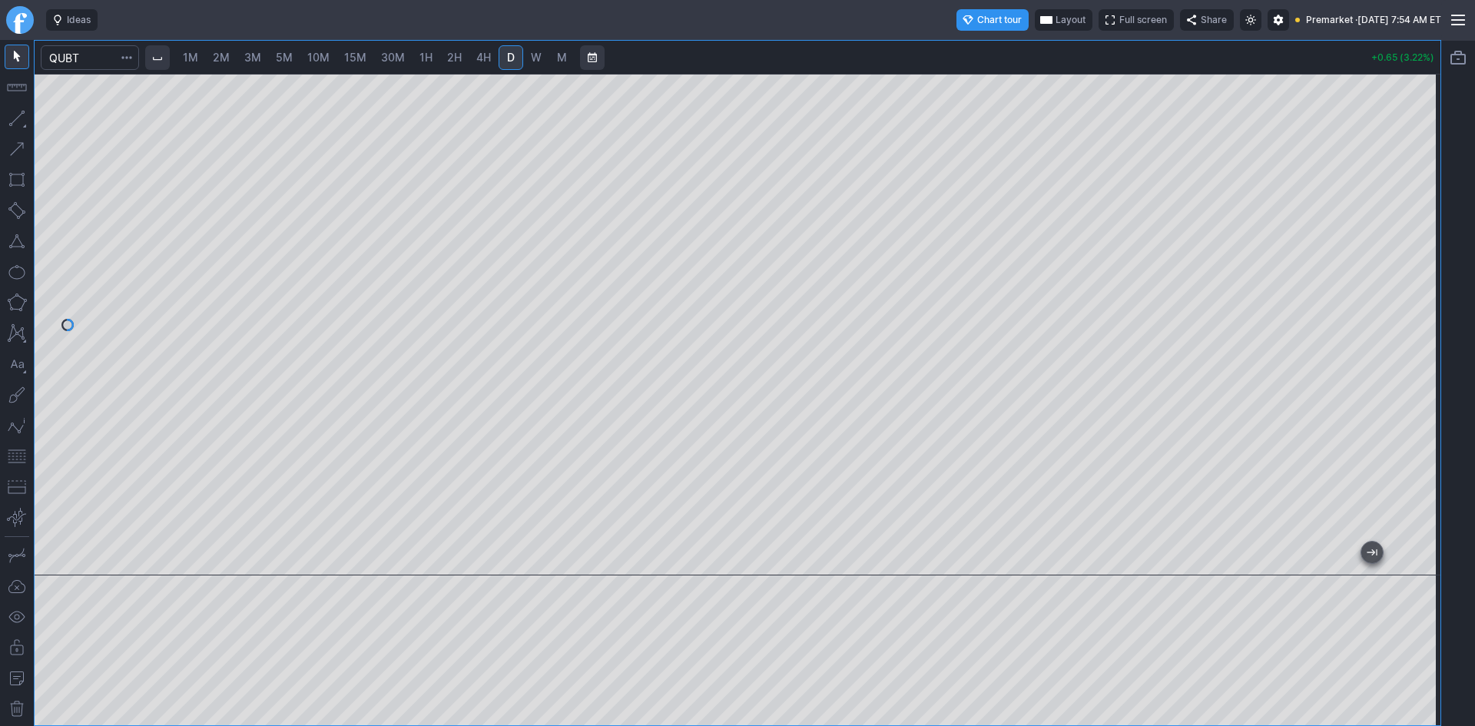
click at [1055, 18] on span "Layout" at bounding box center [1070, 19] width 30 height 15
click at [994, 46] on button "Layout" at bounding box center [996, 50] width 22 height 22
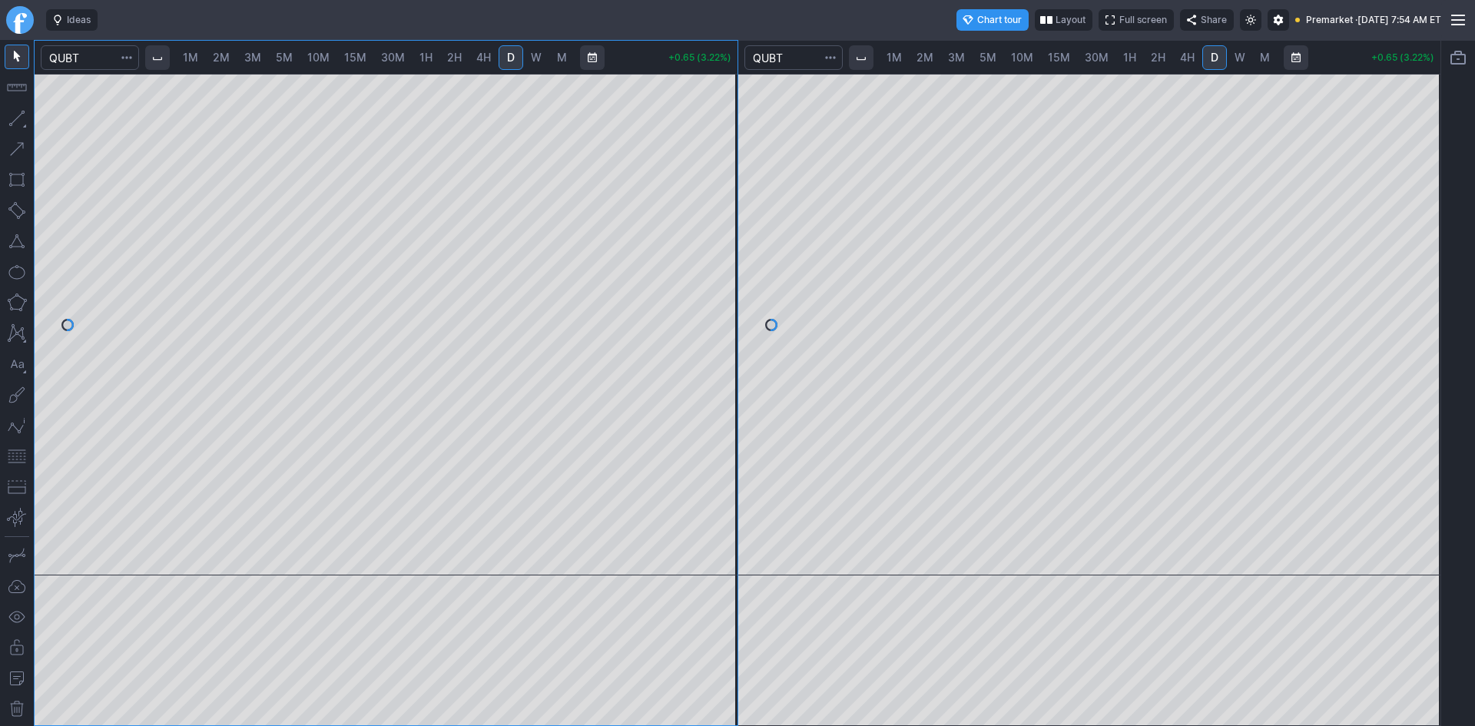
click at [198, 60] on span "1M" at bounding box center [190, 57] width 15 height 13
click at [223, 59] on span "2M" at bounding box center [221, 57] width 17 height 13
click at [677, 359] on div at bounding box center [386, 325] width 703 height 502
drag, startPoint x: 723, startPoint y: 348, endPoint x: 717, endPoint y: 399, distance: 51.1
click at [717, 399] on div at bounding box center [721, 320] width 32 height 463
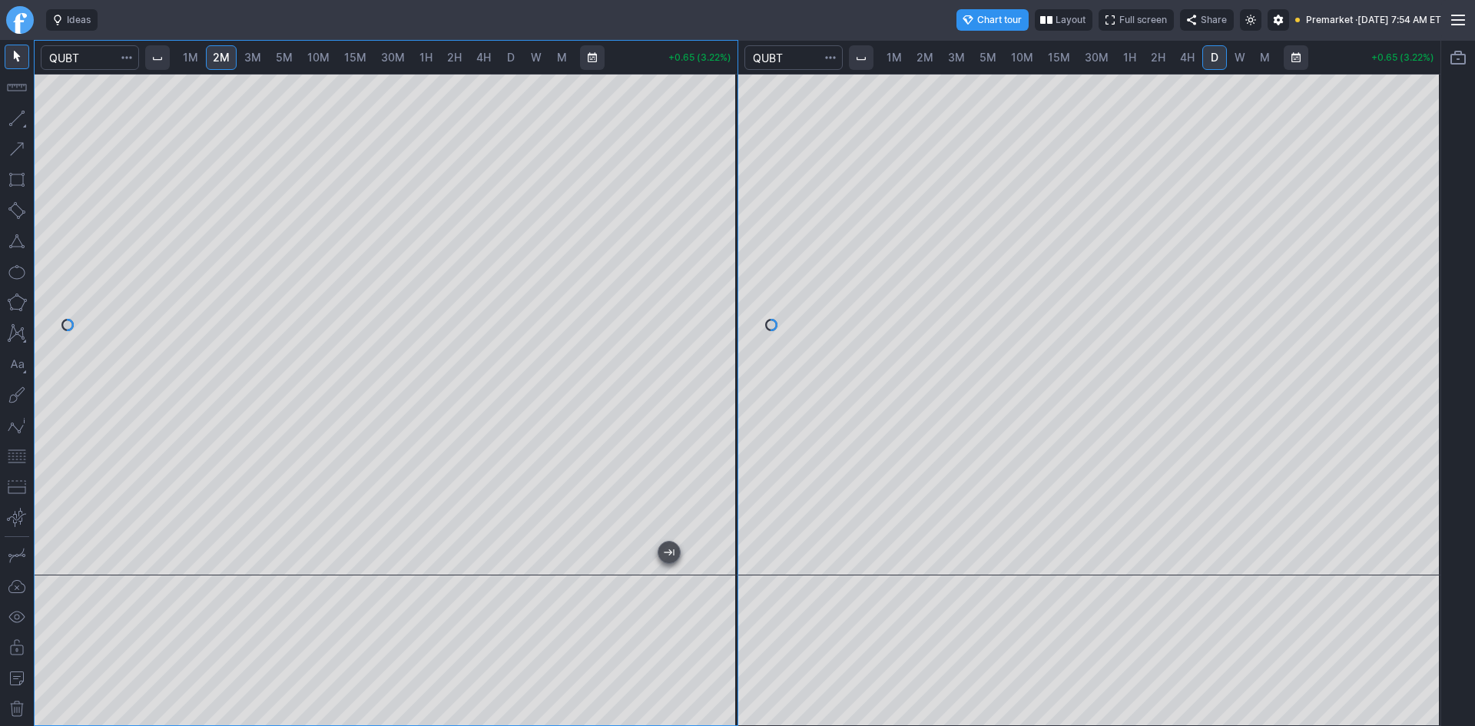
click at [16, 455] on button "button" at bounding box center [17, 456] width 25 height 25
click at [722, 309] on div at bounding box center [721, 320] width 32 height 463
drag, startPoint x: 730, startPoint y: 272, endPoint x: 721, endPoint y: 357, distance: 85.7
click at [721, 357] on div at bounding box center [721, 320] width 32 height 463
drag, startPoint x: 713, startPoint y: 365, endPoint x: 733, endPoint y: 339, distance: 31.8
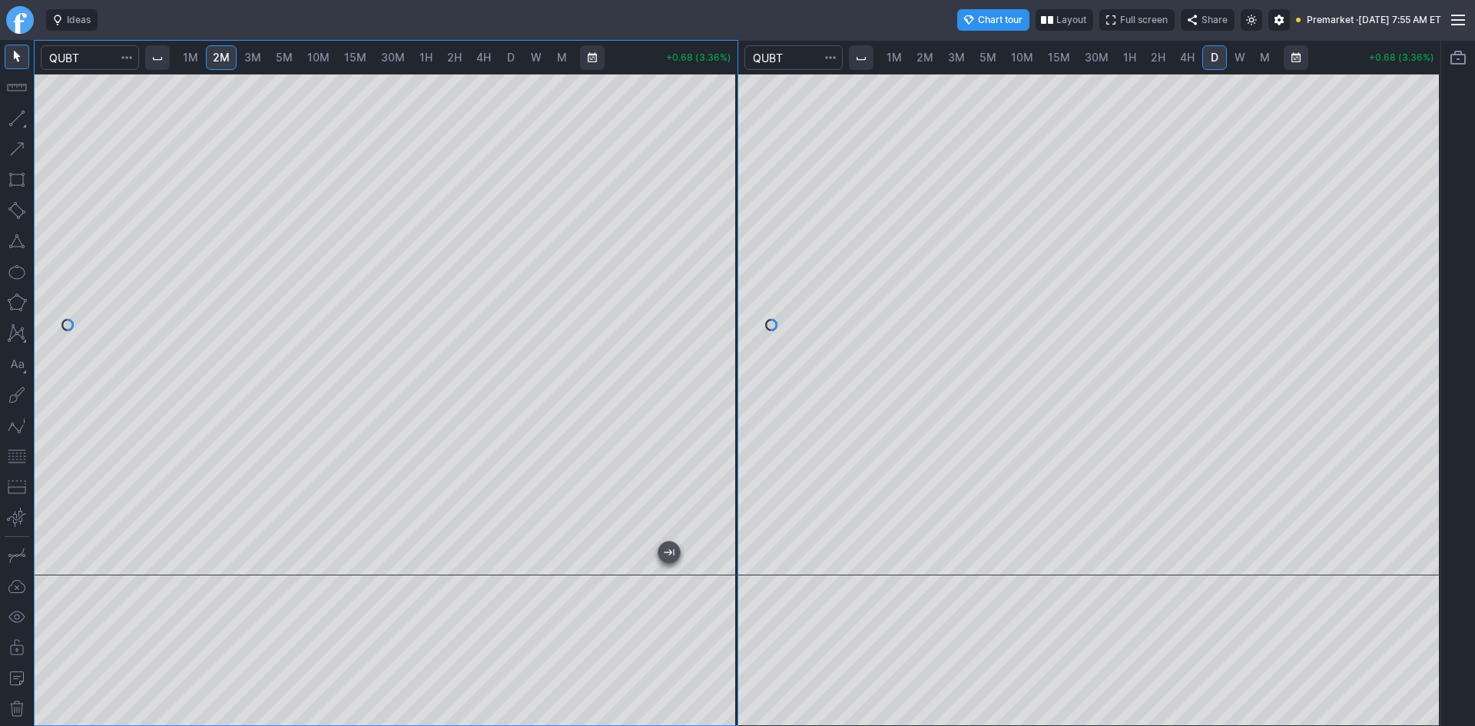
click at [717, 343] on div at bounding box center [721, 320] width 32 height 463
click at [1084, 56] on span "30M" at bounding box center [1096, 57] width 24 height 13
click at [1393, 260] on div at bounding box center [1089, 325] width 703 height 502
drag, startPoint x: 1429, startPoint y: 326, endPoint x: 1409, endPoint y: 231, distance: 97.3
click at [1409, 231] on div at bounding box center [1424, 320] width 32 height 463
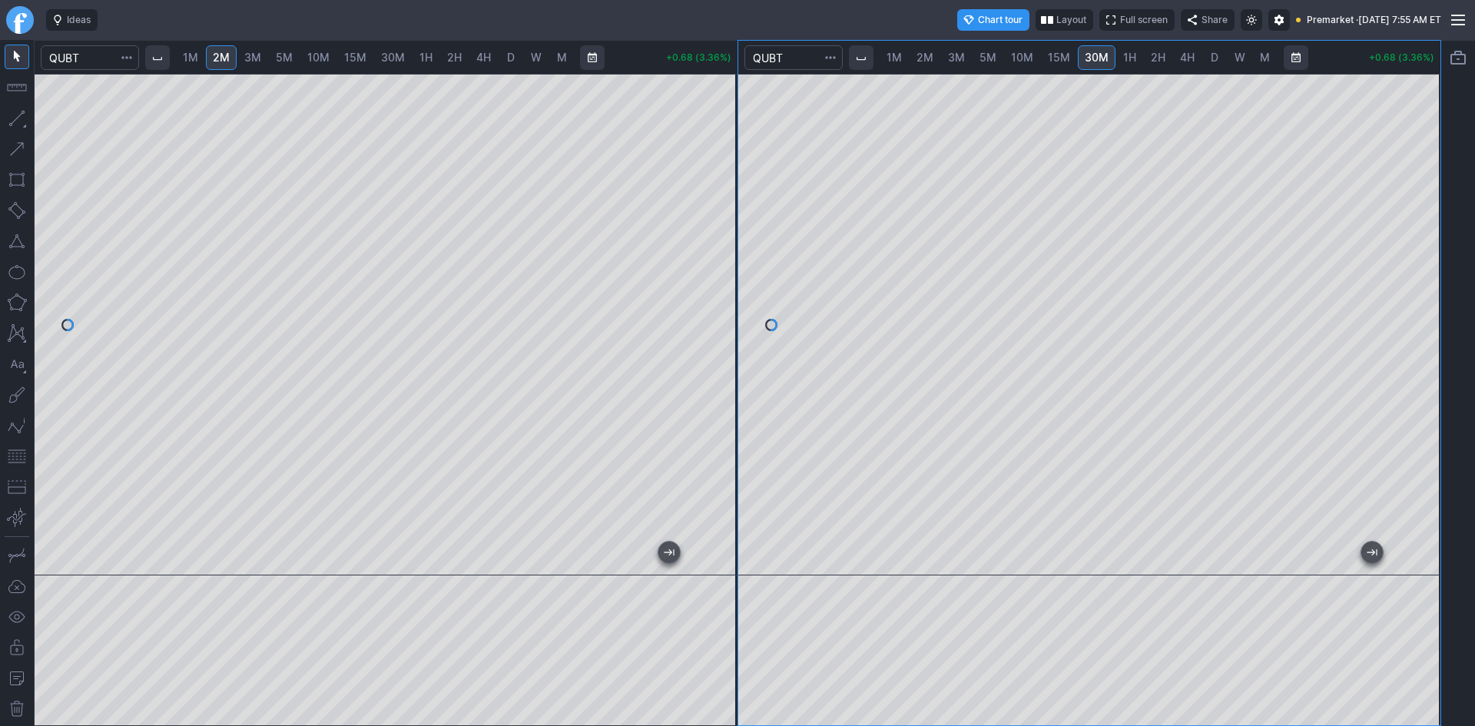
click at [1016, 57] on span "10M" at bounding box center [1022, 57] width 22 height 13
drag, startPoint x: 1420, startPoint y: 230, endPoint x: 1409, endPoint y: 321, distance: 92.0
click at [1419, 311] on div at bounding box center [1424, 320] width 32 height 463
click at [14, 455] on button "button" at bounding box center [17, 456] width 25 height 25
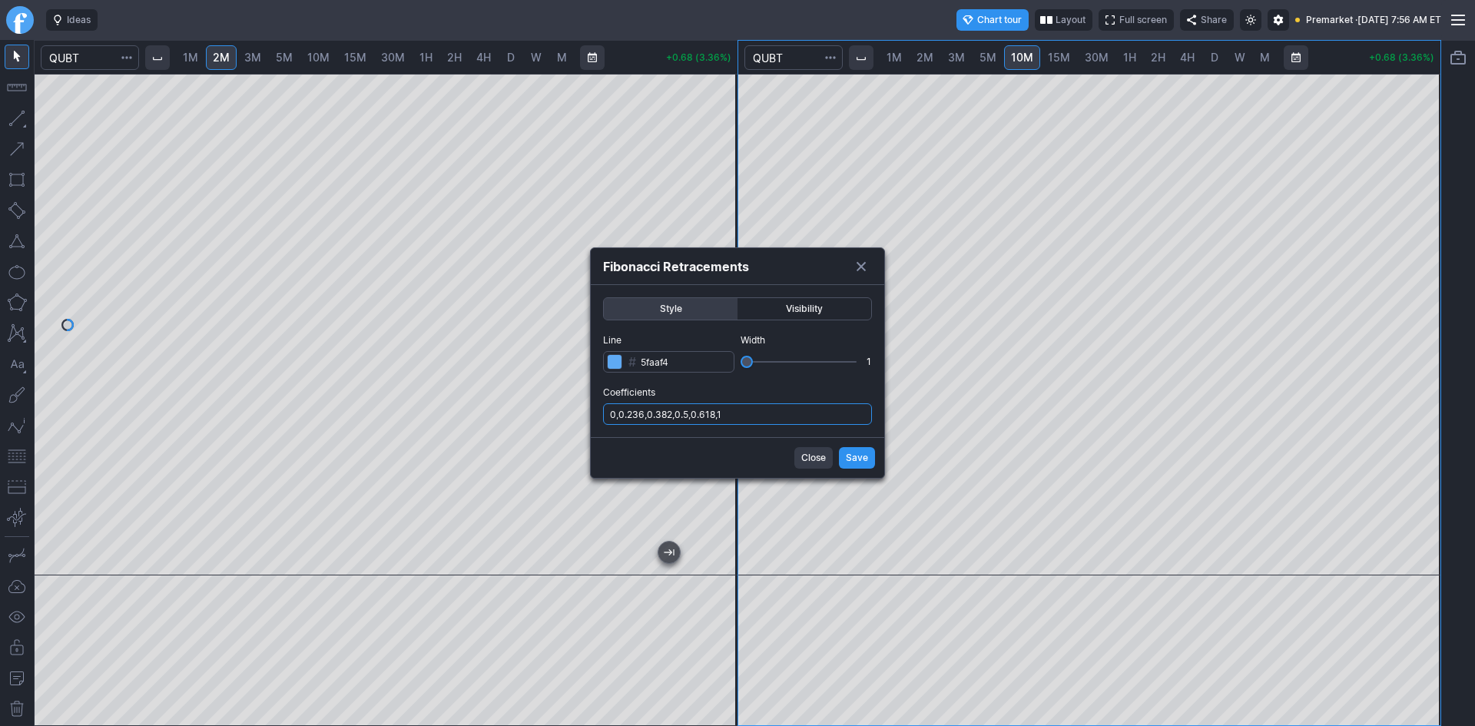
click at [808, 414] on input "0,0.236,0.382,0.5,0.618,1" at bounding box center [737, 414] width 269 height 22
type input "0,0.236,0.382,0.5,0.618,1,.786"
click at [851, 455] on span "Save" at bounding box center [857, 457] width 22 height 15
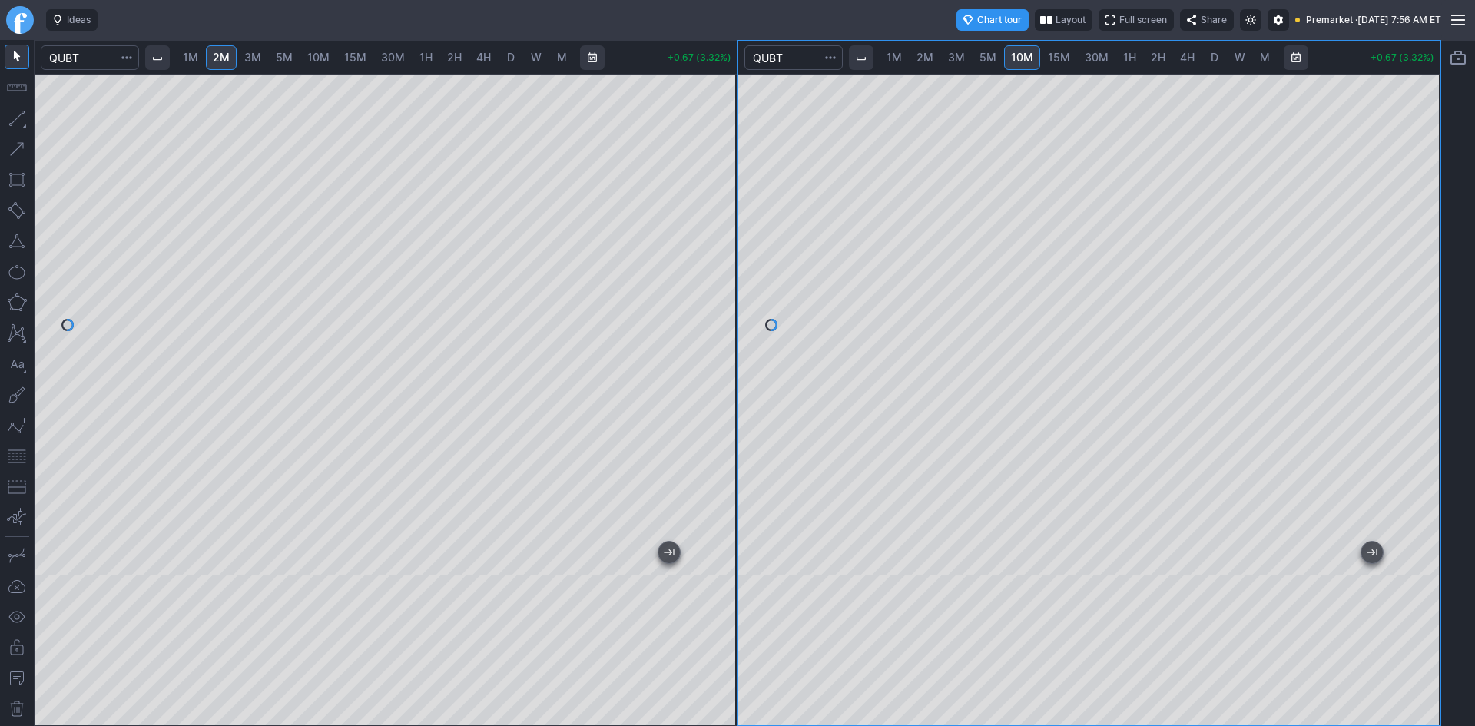
drag, startPoint x: 1421, startPoint y: 349, endPoint x: 1433, endPoint y: 302, distance: 49.2
click at [1433, 302] on div at bounding box center [1424, 320] width 32 height 463
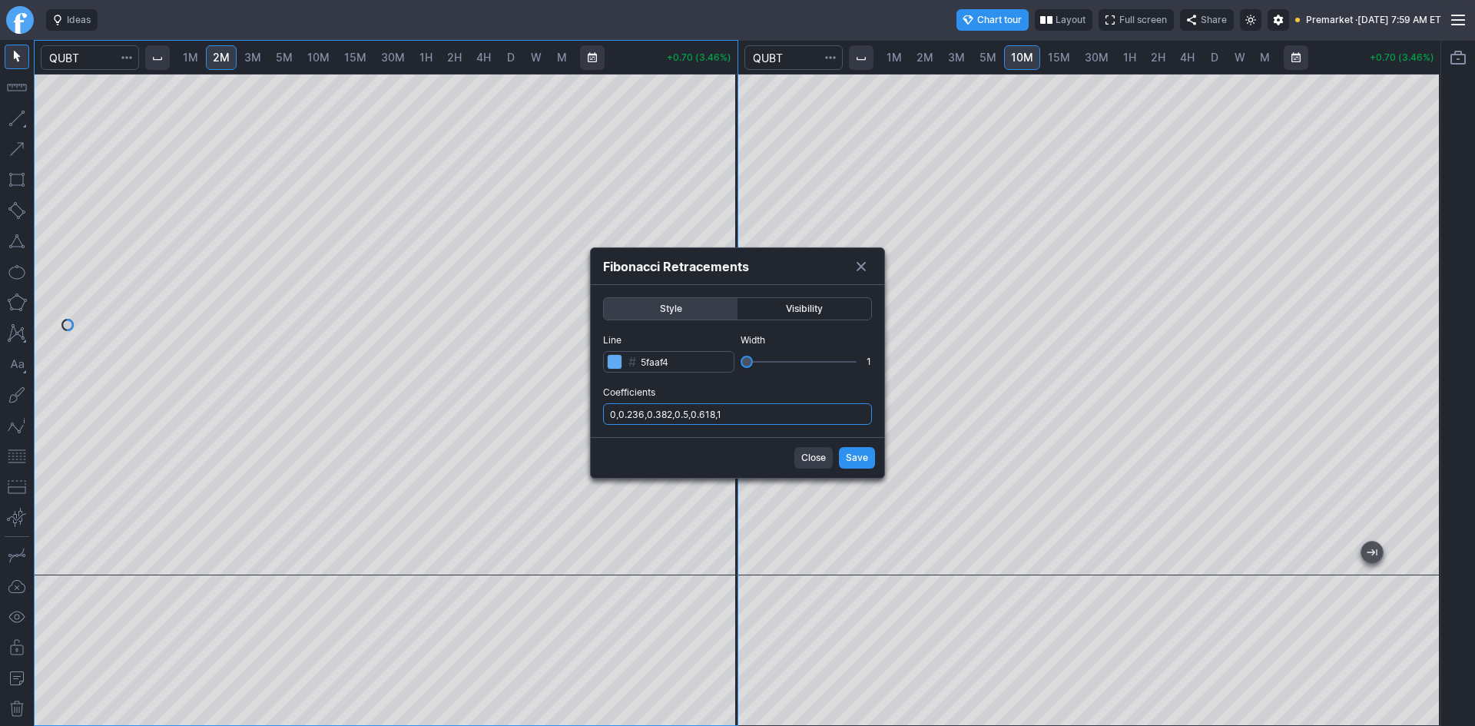
click at [745, 419] on input "0,0.236,0.382,0.5,0.618,1" at bounding box center [737, 414] width 269 height 22
type input "0,0.236,0.382,0.5,0.618,1,.786"
click at [847, 462] on span "Save" at bounding box center [857, 457] width 22 height 15
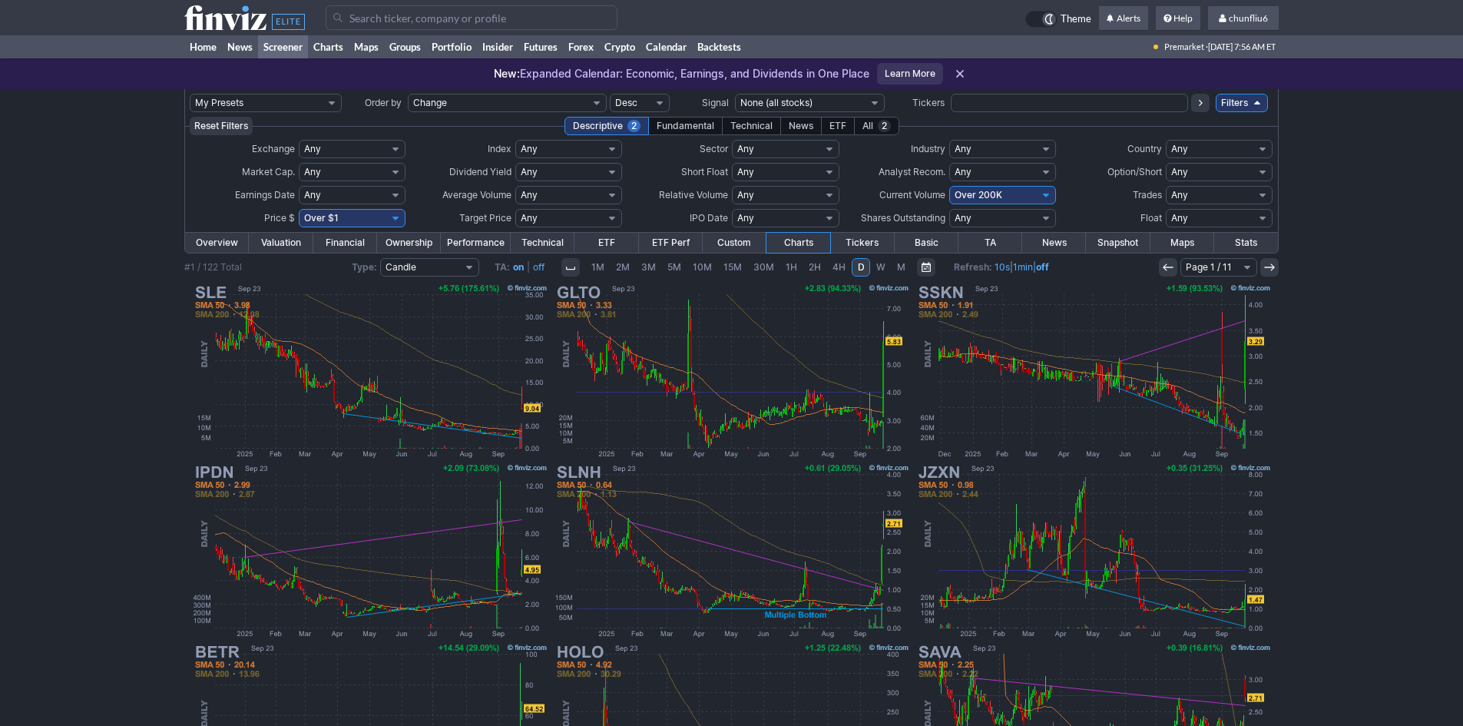
click at [449, 20] on input "Search" at bounding box center [472, 17] width 292 height 25
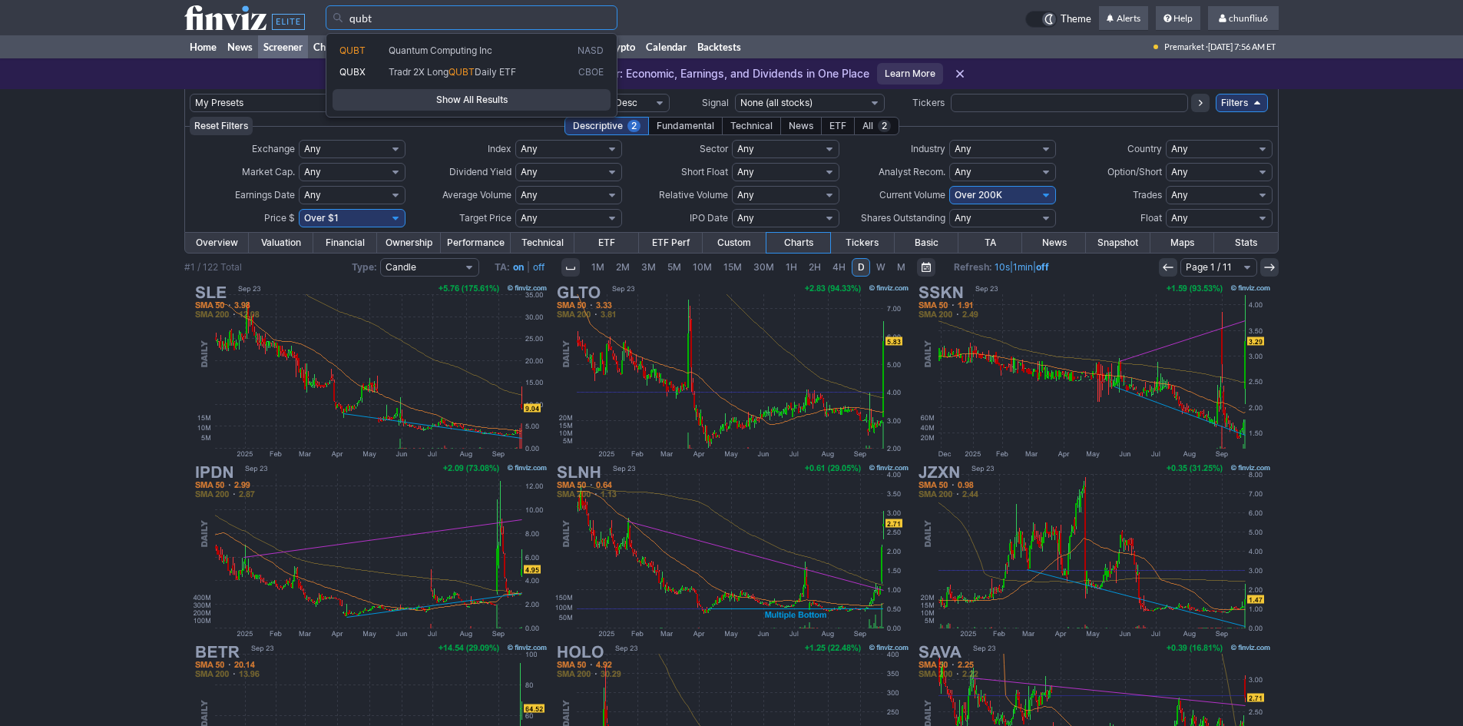
type input "qubt"
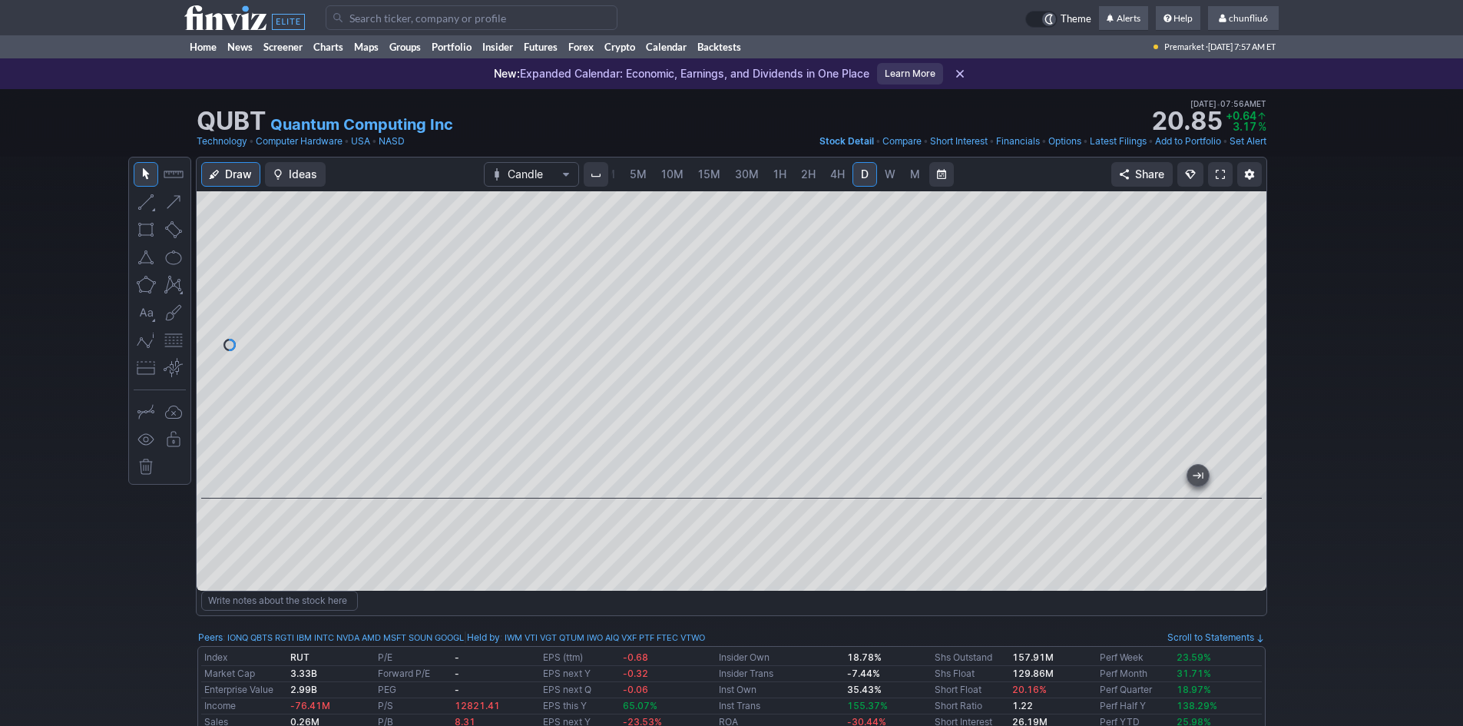
click at [1218, 168] on span at bounding box center [1220, 174] width 9 height 12
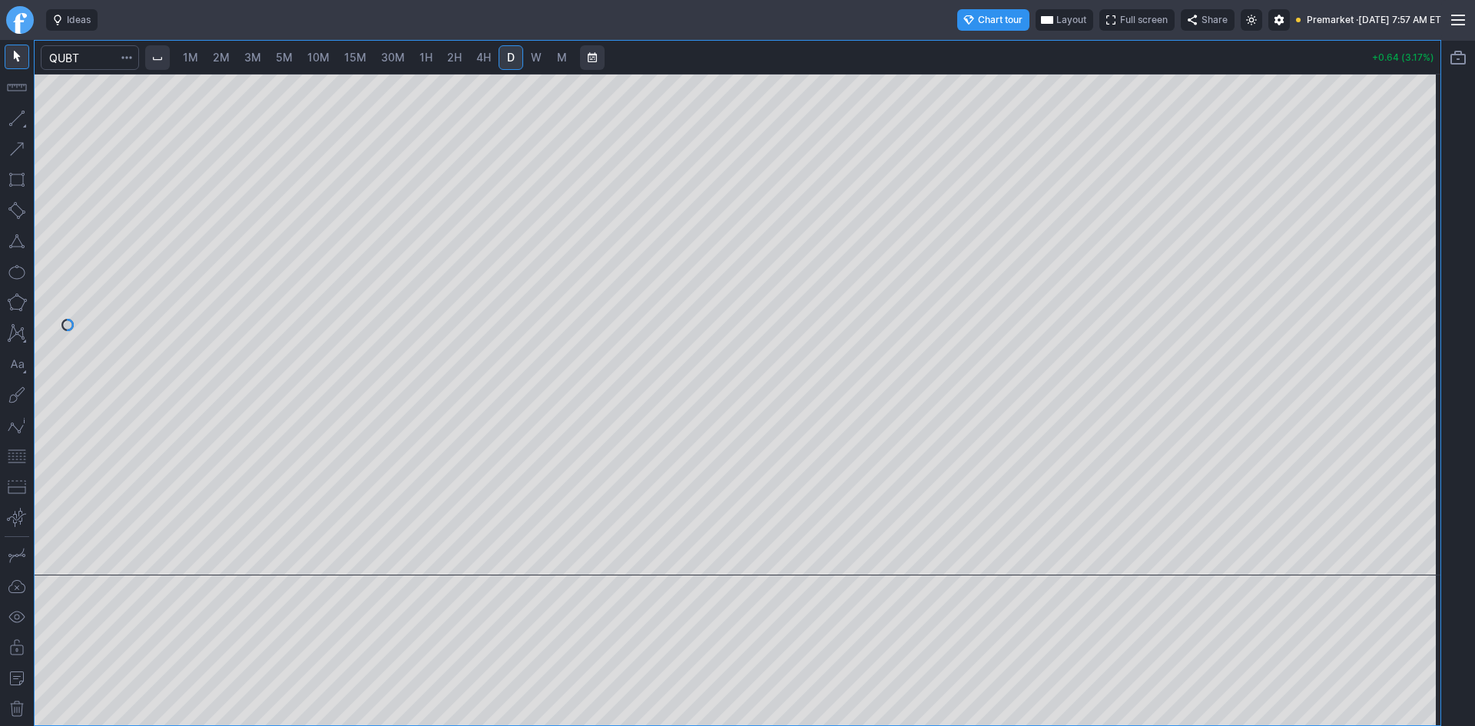
click at [227, 52] on span "2M" at bounding box center [221, 57] width 17 height 13
drag, startPoint x: 1421, startPoint y: 308, endPoint x: 1421, endPoint y: 291, distance: 16.9
click at [1421, 291] on div at bounding box center [1424, 320] width 32 height 463
click at [18, 456] on button "button" at bounding box center [17, 456] width 25 height 25
drag, startPoint x: 1425, startPoint y: 331, endPoint x: 1416, endPoint y: 379, distance: 49.1
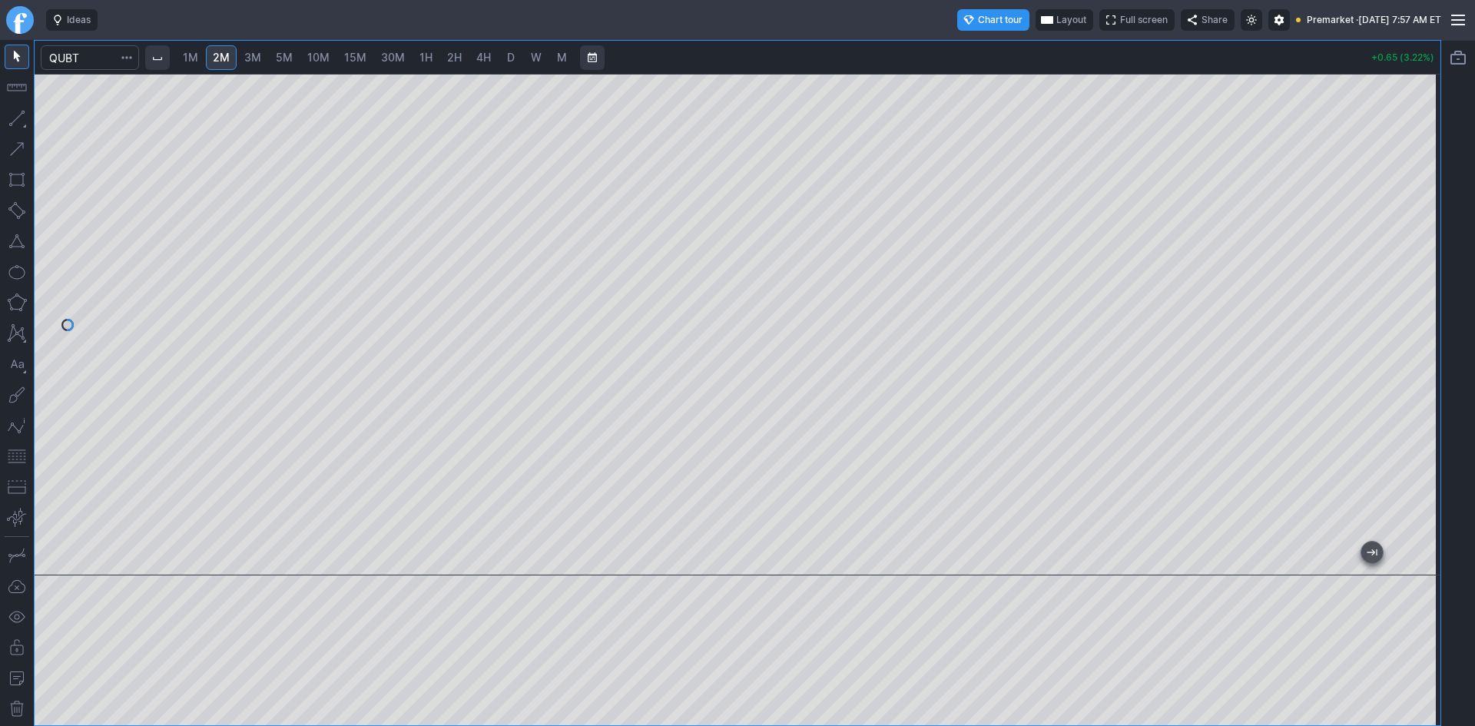
click at [1416, 379] on div at bounding box center [1424, 320] width 32 height 463
click at [1231, 56] on div "1M 2M 3M 5M 10M 15M 30M 1H 2H 4H D W M +0.65 (3.22%)" at bounding box center [737, 383] width 1405 height 684
drag, startPoint x: 1426, startPoint y: 339, endPoint x: 1419, endPoint y: 366, distance: 28.0
click at [1419, 366] on div at bounding box center [1424, 320] width 32 height 463
drag, startPoint x: 1428, startPoint y: 167, endPoint x: 1423, endPoint y: 197, distance: 30.3
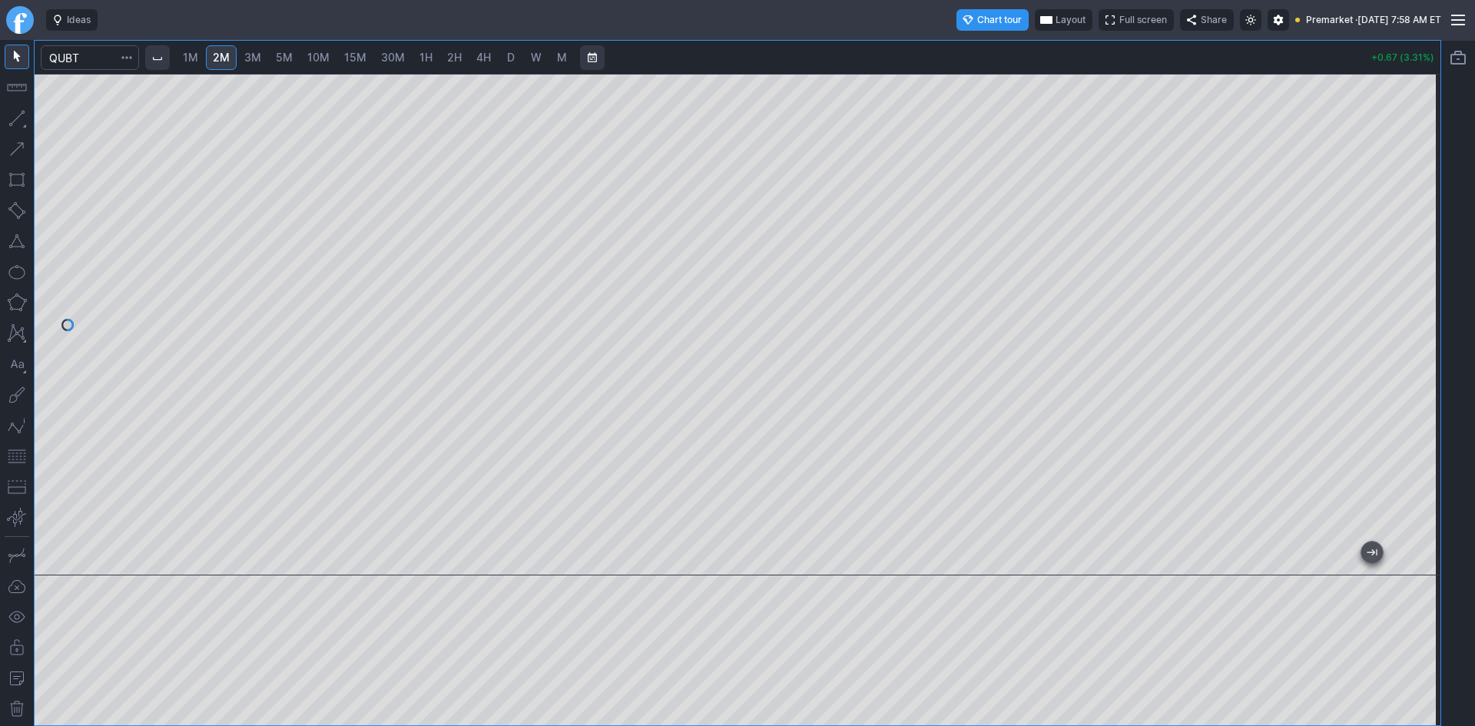
click at [1423, 197] on div at bounding box center [1424, 320] width 32 height 463
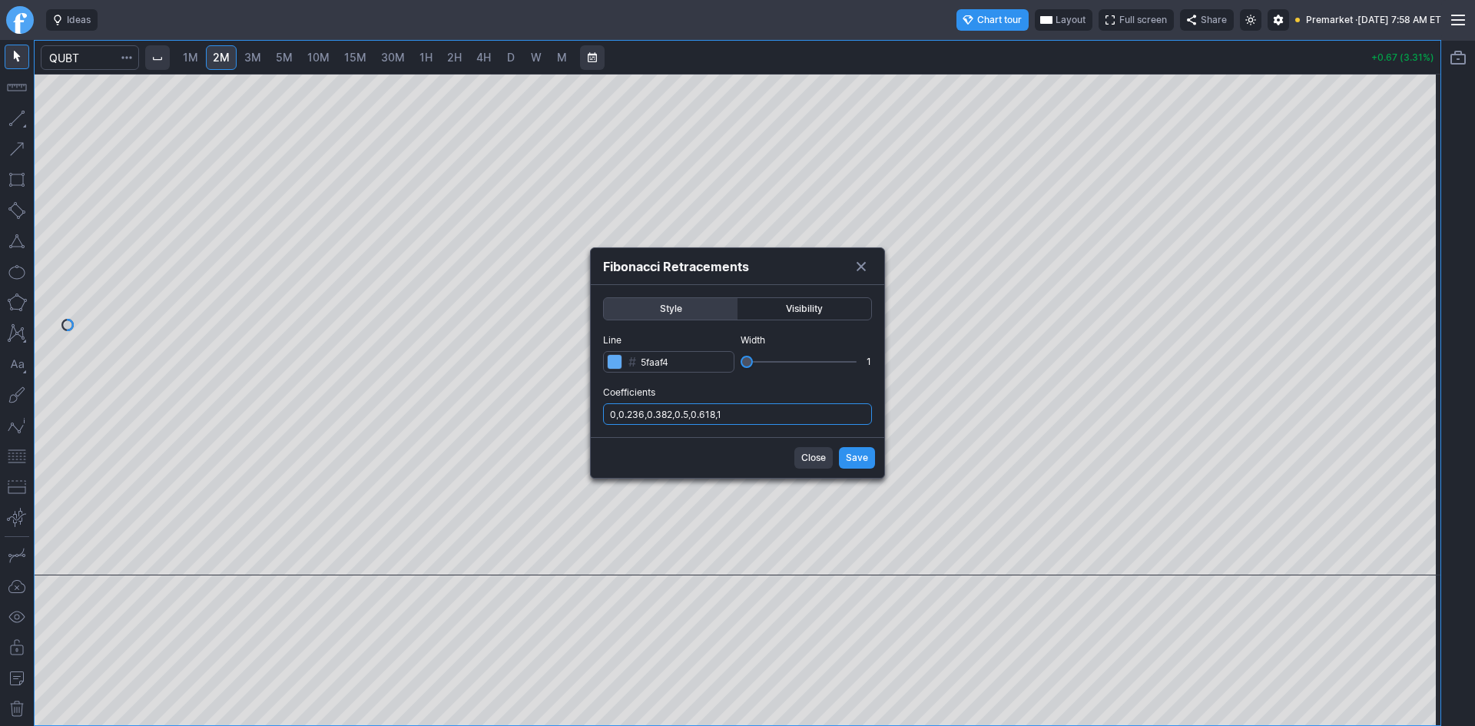
click at [765, 409] on input "0,0.236,0.382,0.5,0.618,1" at bounding box center [737, 414] width 269 height 22
type input "0,0.236,0.382,0.5,0.618,1,.786"
click at [859, 454] on span "Save" at bounding box center [857, 457] width 22 height 15
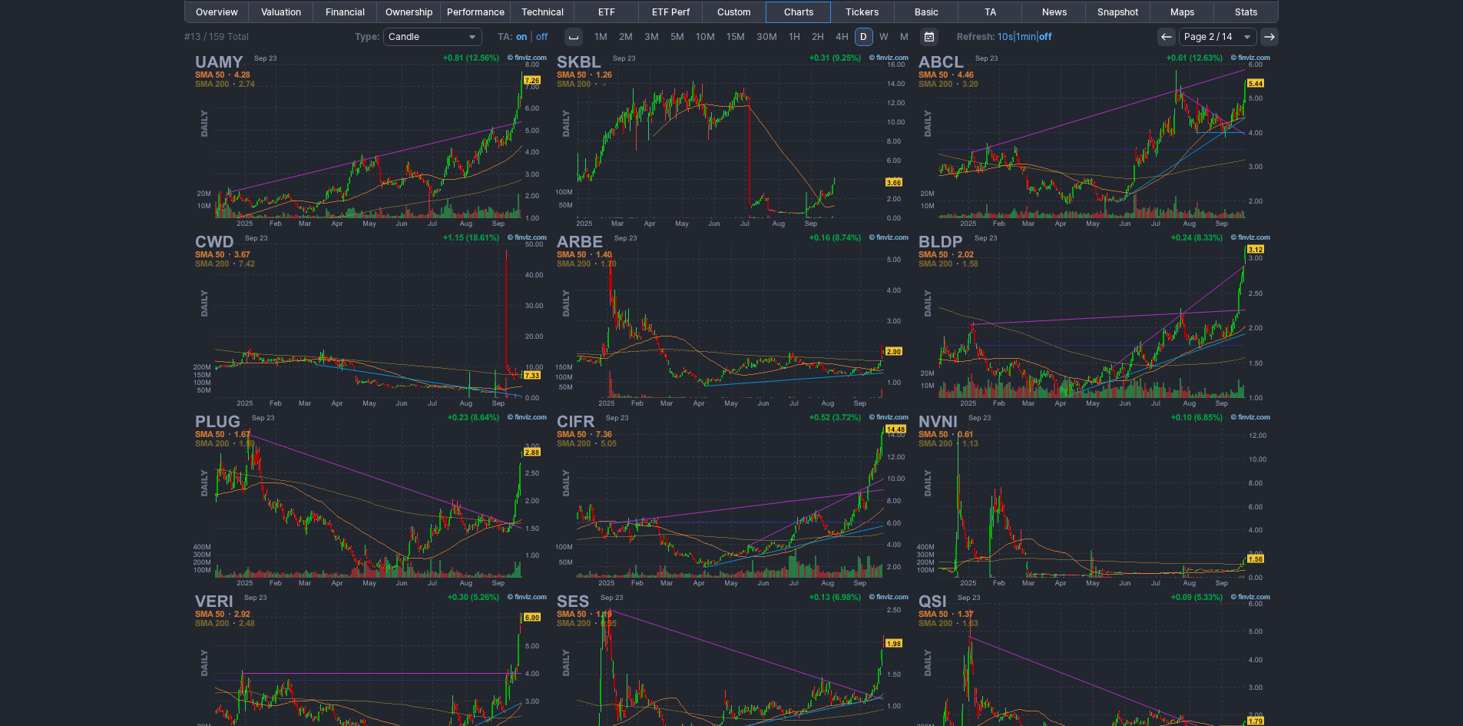
scroll to position [316, 0]
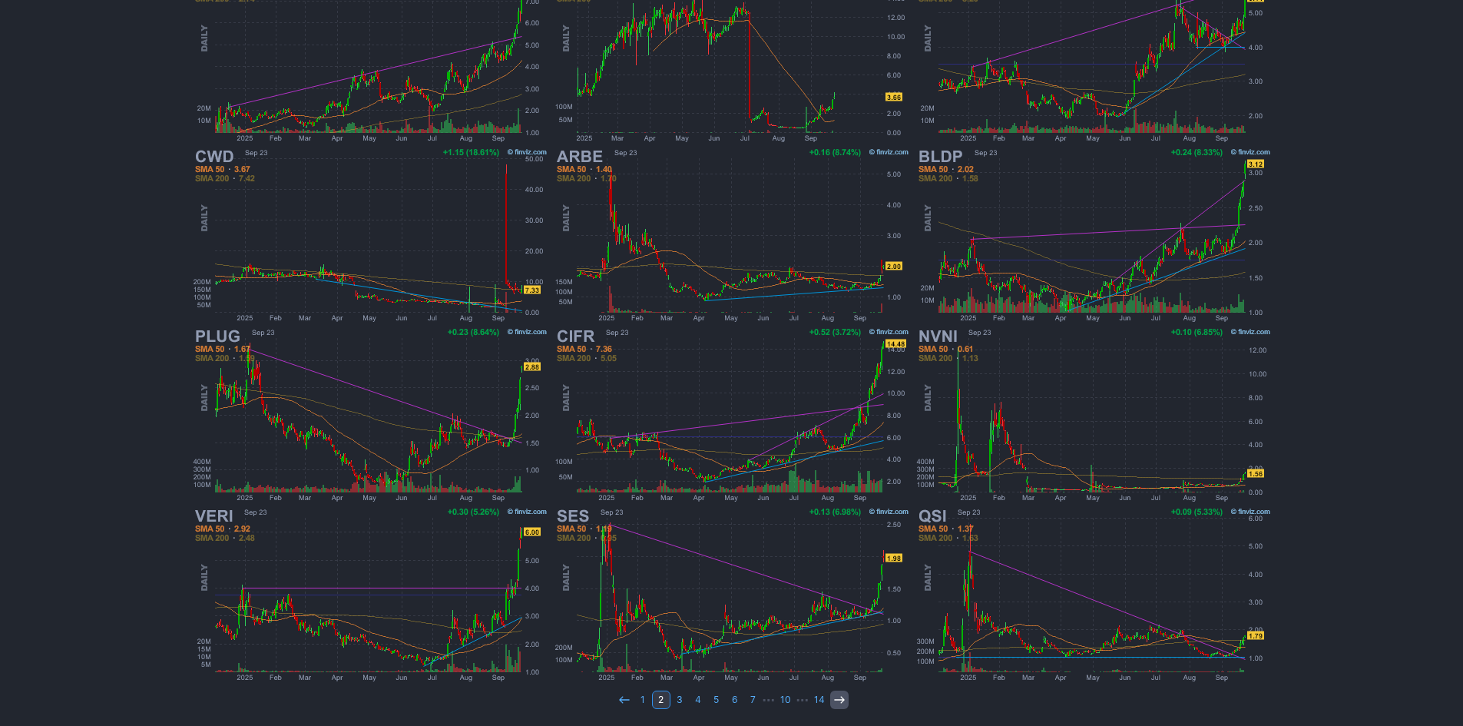
click at [836, 703] on icon at bounding box center [839, 700] width 12 height 12
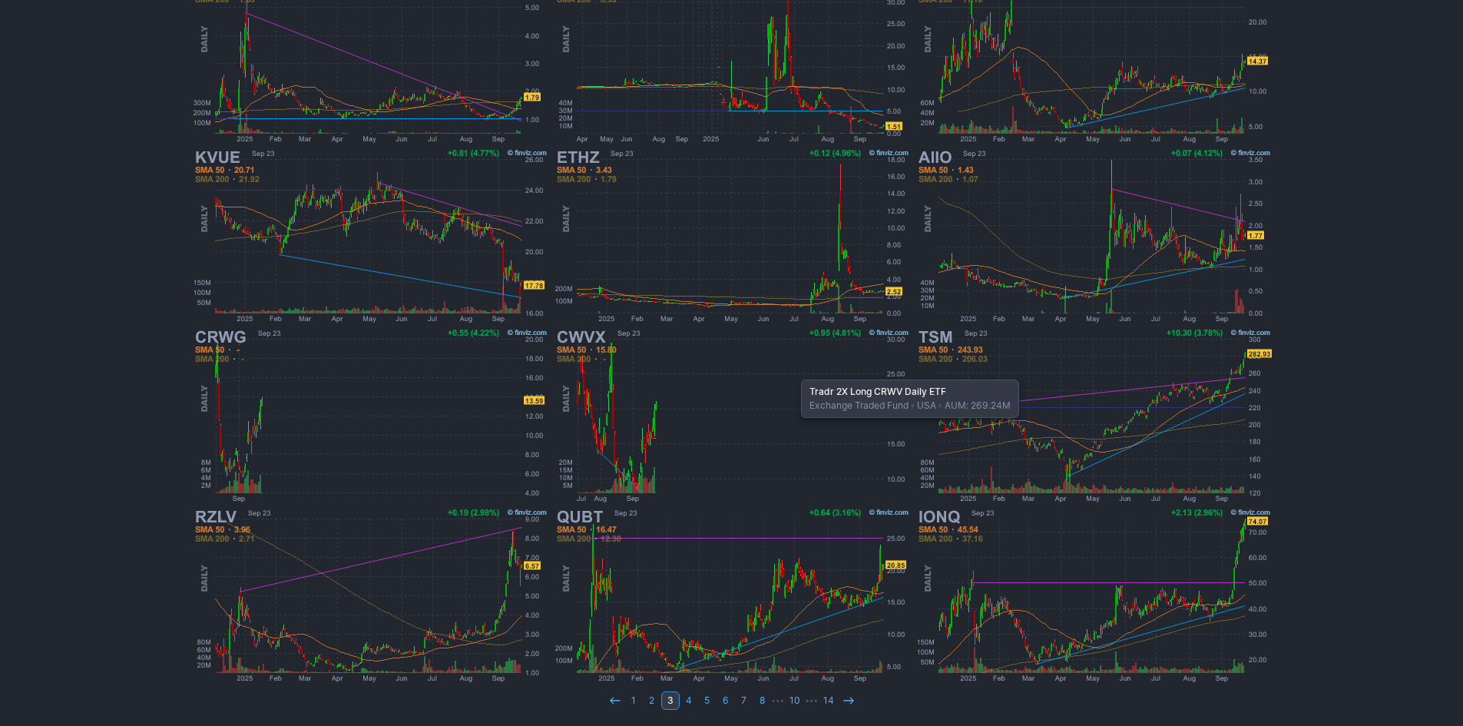
scroll to position [316, 0]
click at [850, 699] on icon at bounding box center [849, 700] width 12 height 12
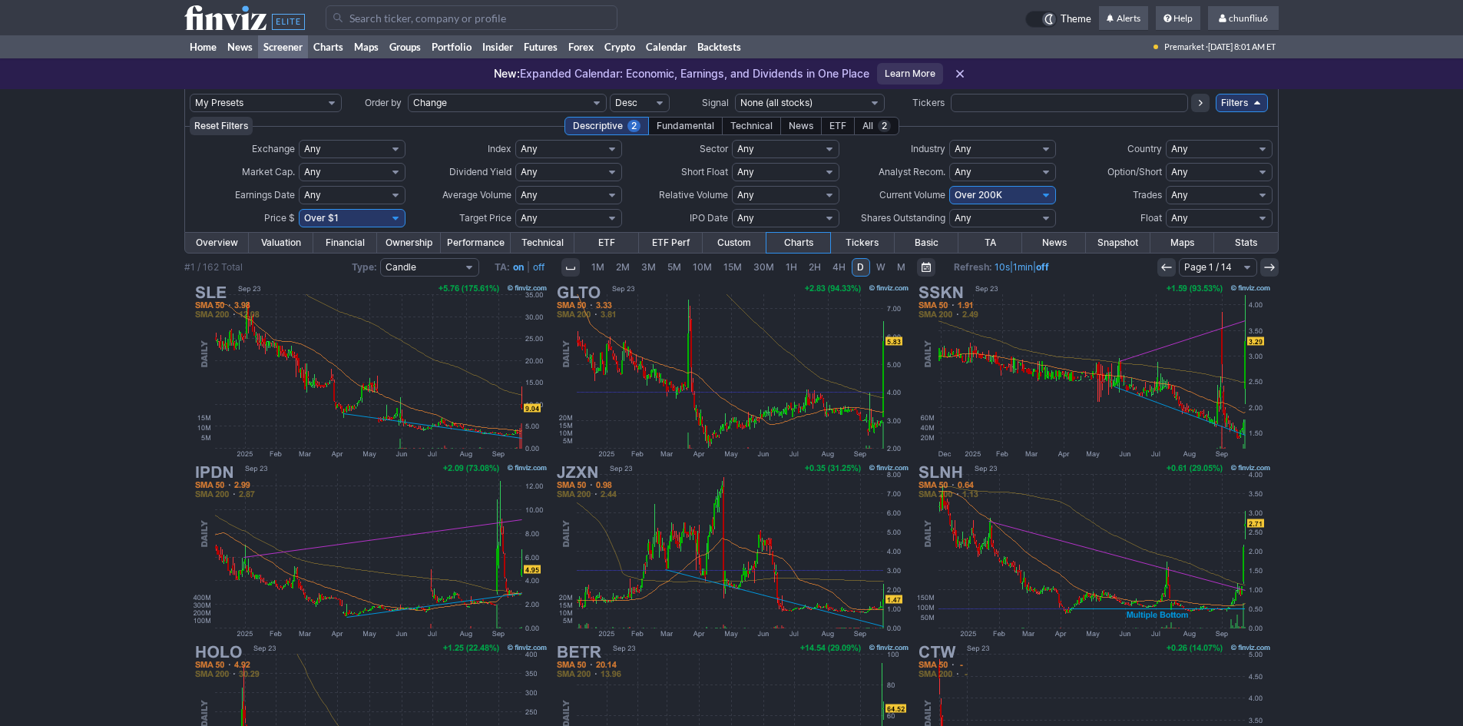
click at [415, 23] on input "Search" at bounding box center [472, 17] width 292 height 25
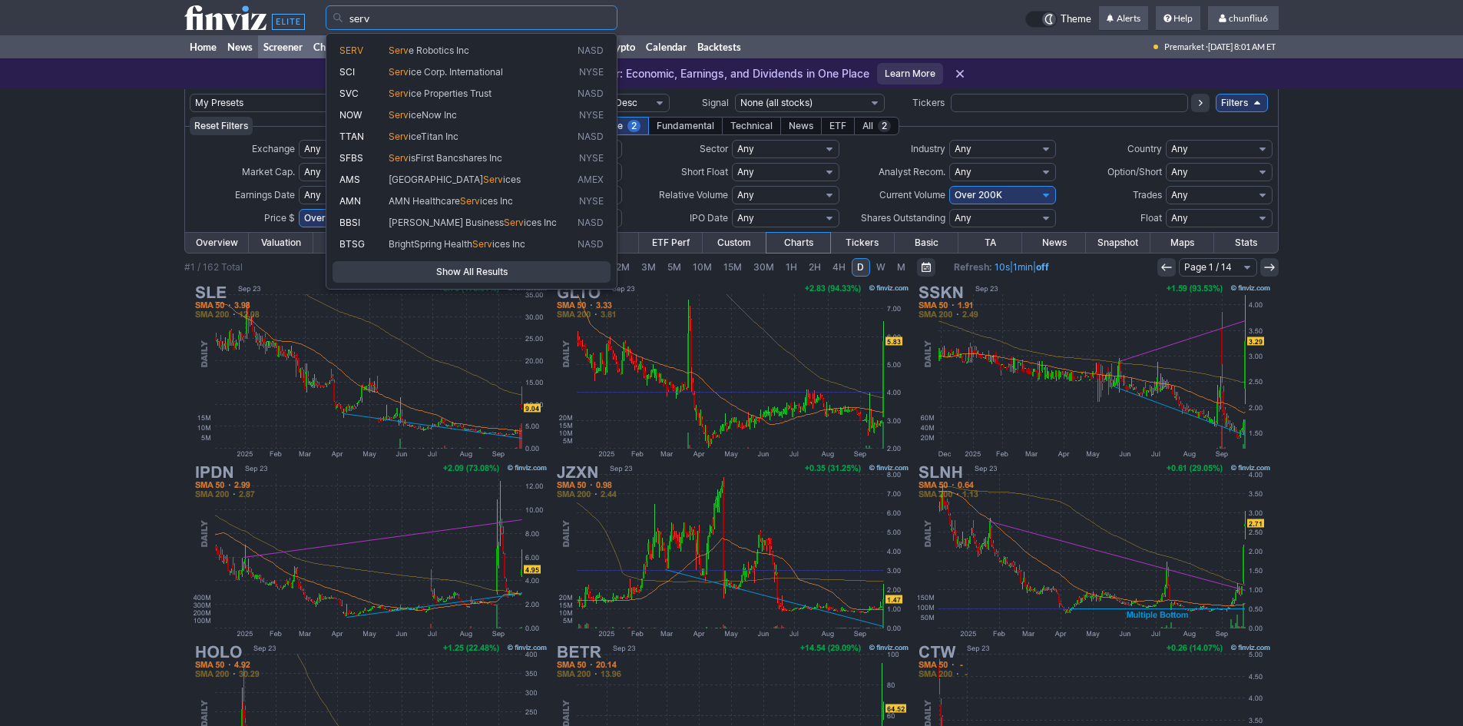
type input "serv"
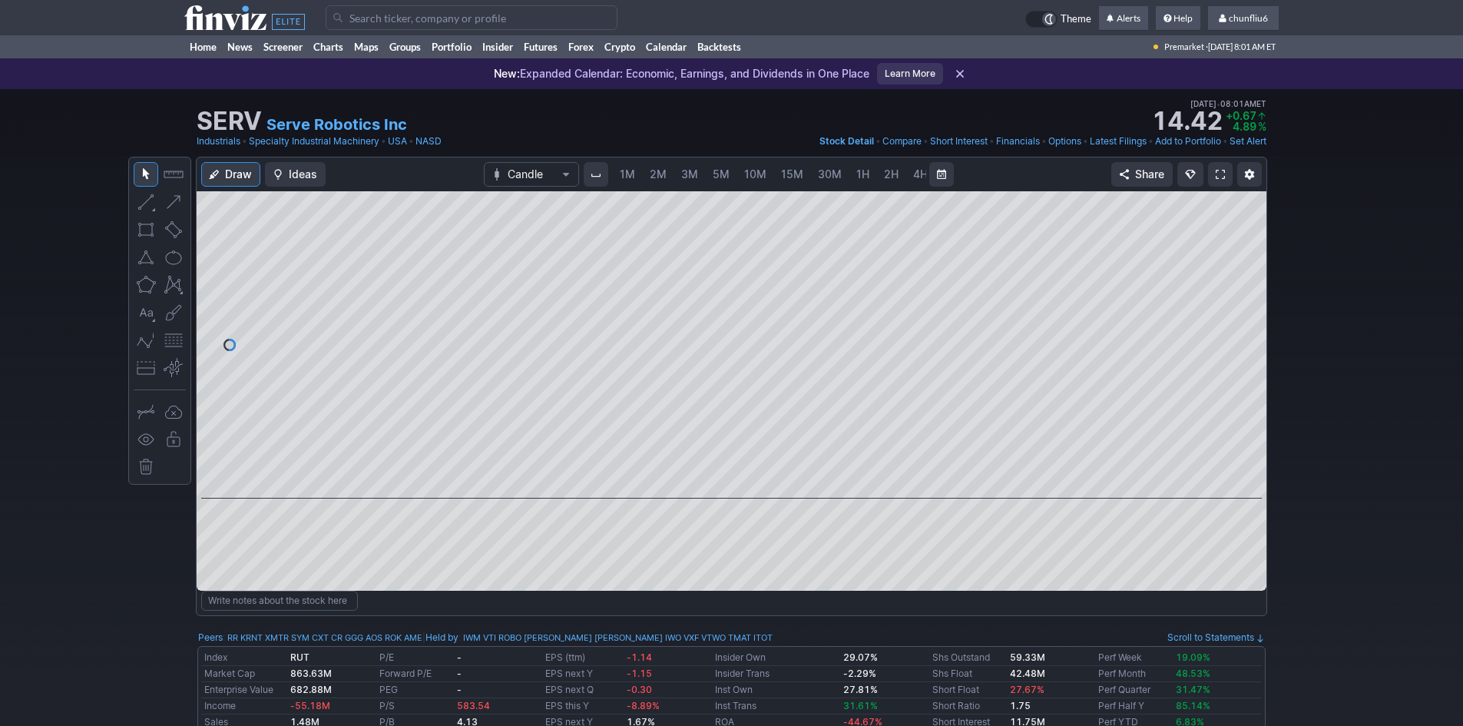
scroll to position [0, 83]
click at [1225, 174] on link at bounding box center [1220, 174] width 25 height 25
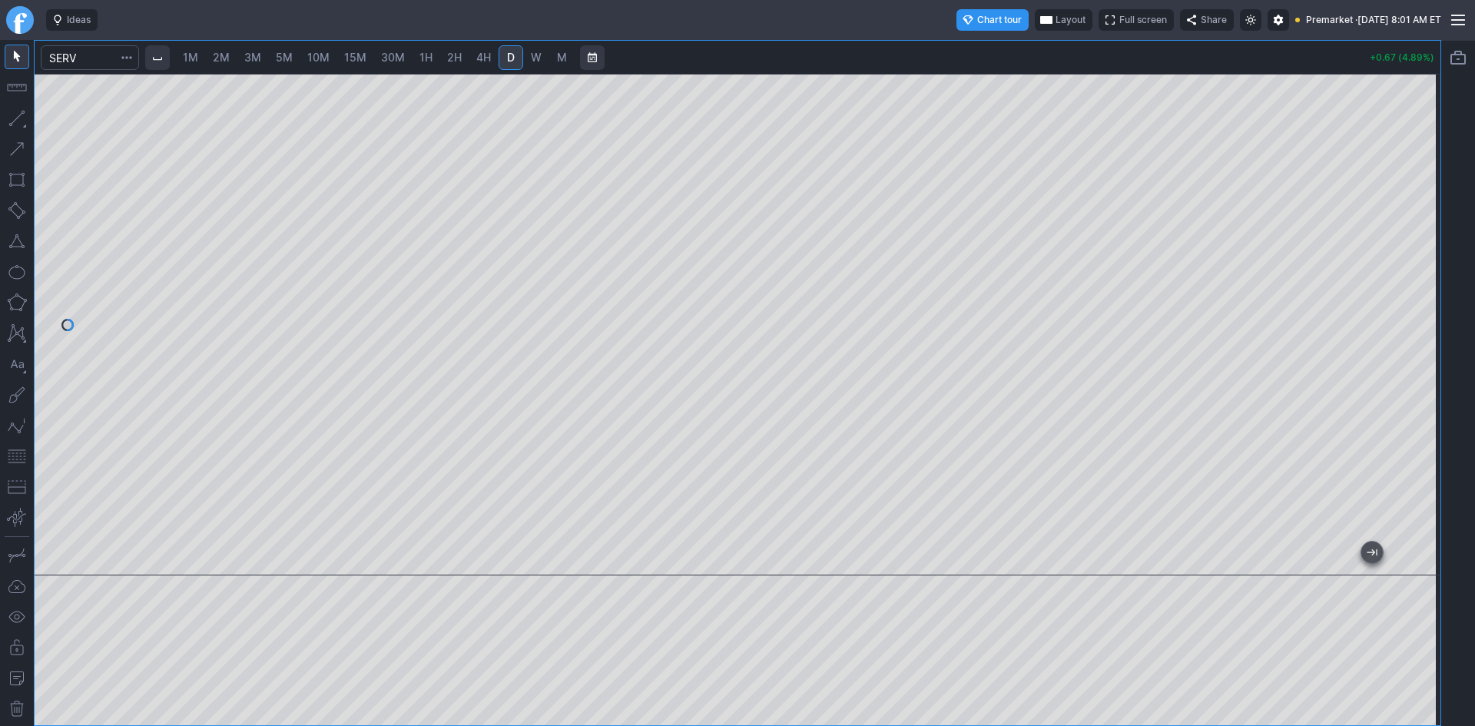
click at [1055, 18] on span "Layout" at bounding box center [1070, 19] width 30 height 15
click at [995, 48] on button "Layout" at bounding box center [996, 50] width 22 height 22
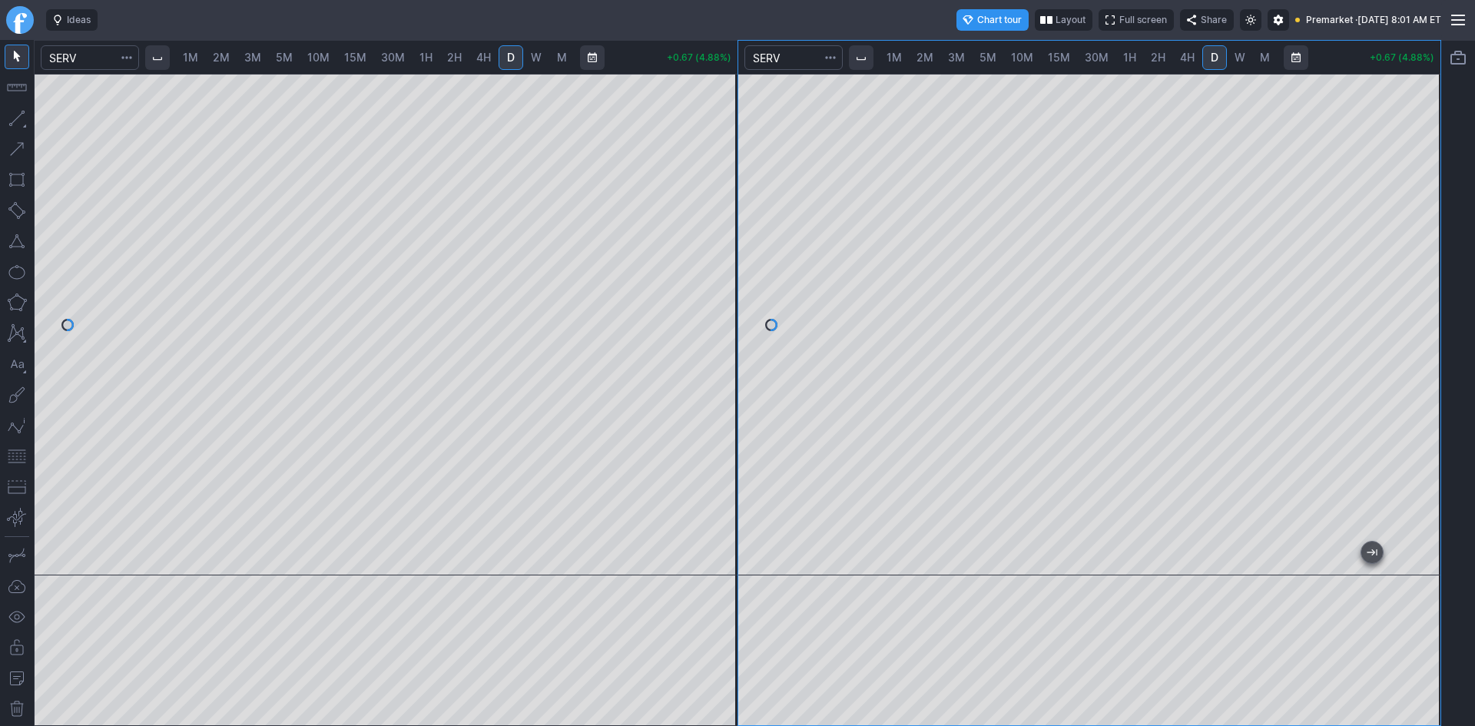
drag, startPoint x: 1418, startPoint y: 142, endPoint x: 1412, endPoint y: 220, distance: 77.8
click at [1412, 220] on div at bounding box center [1424, 320] width 32 height 463
click at [1021, 51] on span "10M" at bounding box center [1022, 57] width 22 height 13
drag, startPoint x: 1423, startPoint y: 157, endPoint x: 1424, endPoint y: 244, distance: 86.8
click at [1424, 244] on div at bounding box center [1424, 320] width 32 height 463
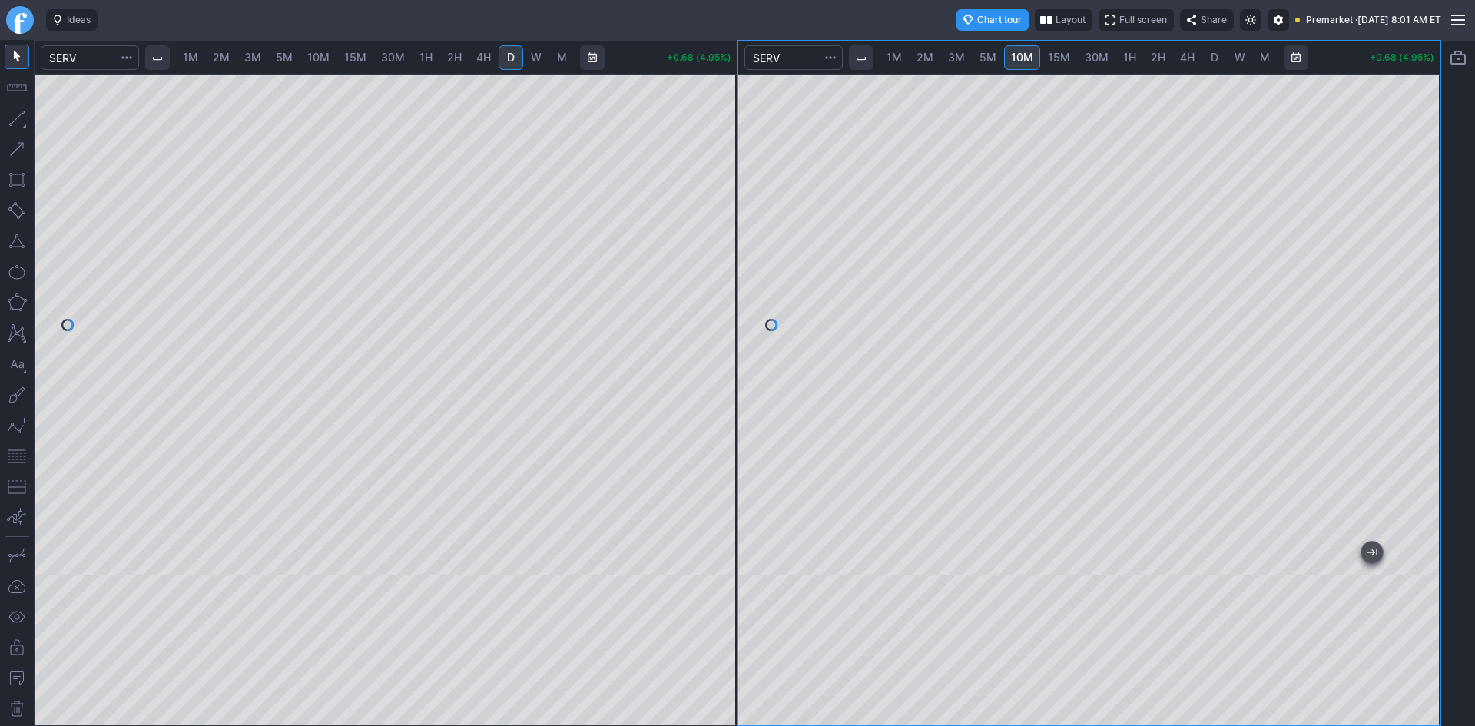
click at [228, 63] on span "2M" at bounding box center [221, 57] width 17 height 13
drag, startPoint x: 722, startPoint y: 177, endPoint x: 707, endPoint y: 292, distance: 115.4
click at [707, 292] on div at bounding box center [721, 320] width 32 height 463
drag, startPoint x: 724, startPoint y: 240, endPoint x: 713, endPoint y: 304, distance: 65.5
click at [714, 303] on div at bounding box center [721, 320] width 32 height 463
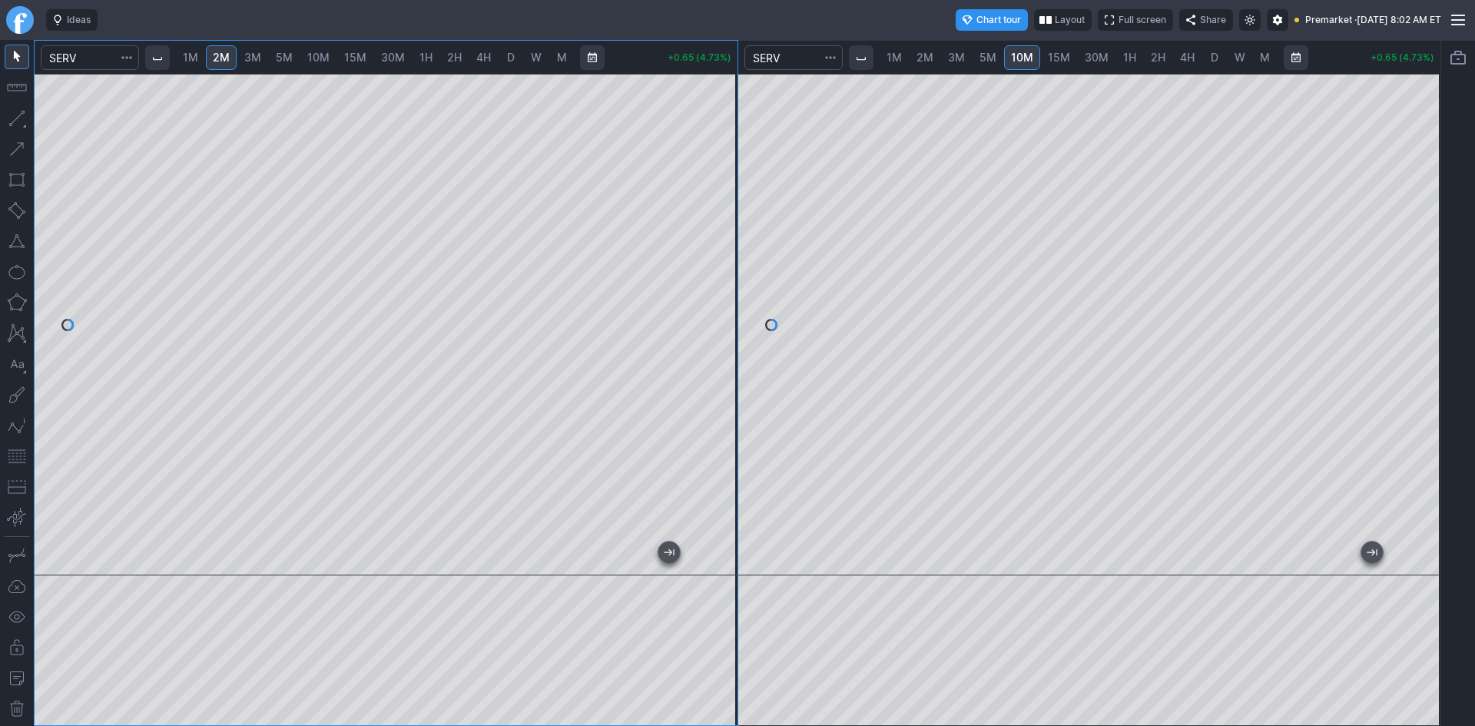
drag, startPoint x: 723, startPoint y: 277, endPoint x: 716, endPoint y: 320, distance: 43.6
click at [716, 320] on div at bounding box center [721, 320] width 32 height 463
click at [15, 452] on button "button" at bounding box center [17, 456] width 25 height 25
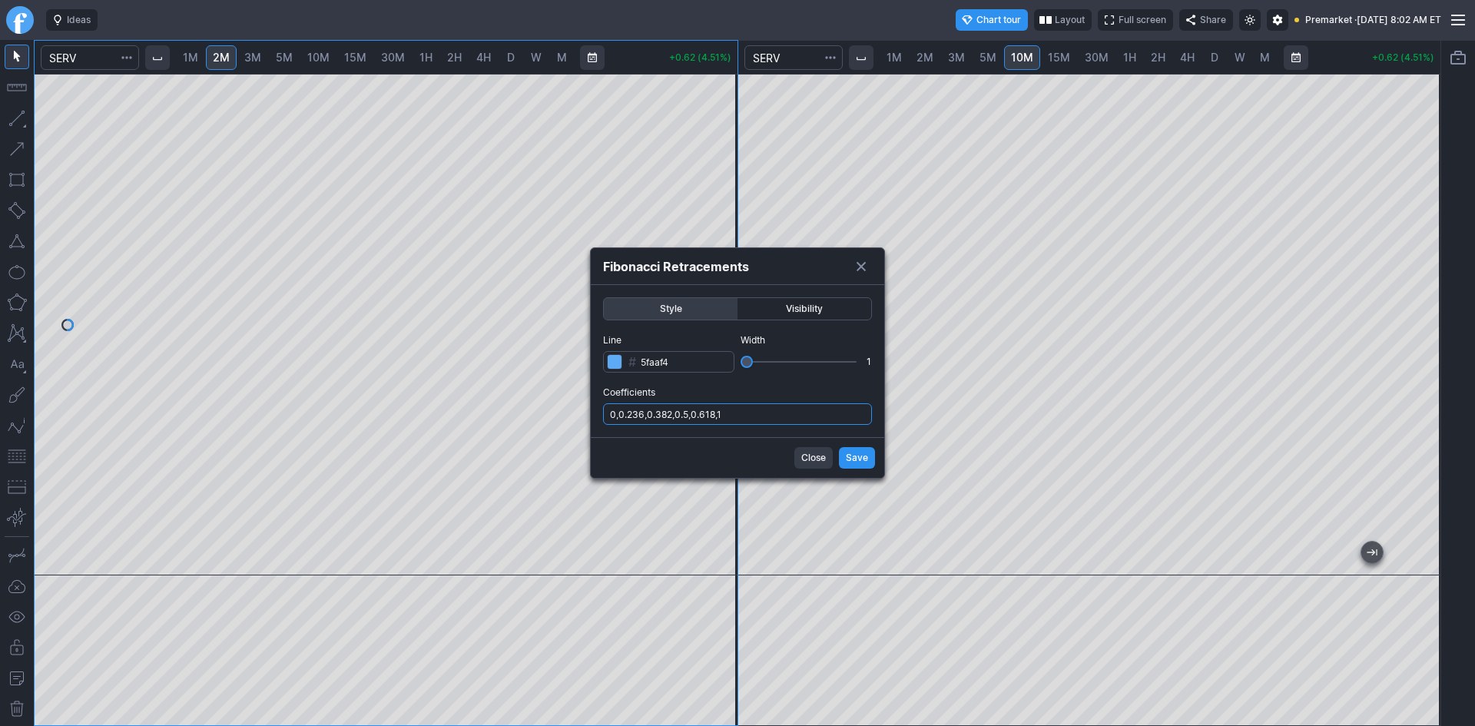
click at [740, 414] on input "0,0.236,0.382,0.5,0.618,1" at bounding box center [737, 414] width 269 height 22
type input "0,0.236,0.382,0.5,0.618,1,.786"
click at [847, 454] on span "Save" at bounding box center [857, 457] width 22 height 15
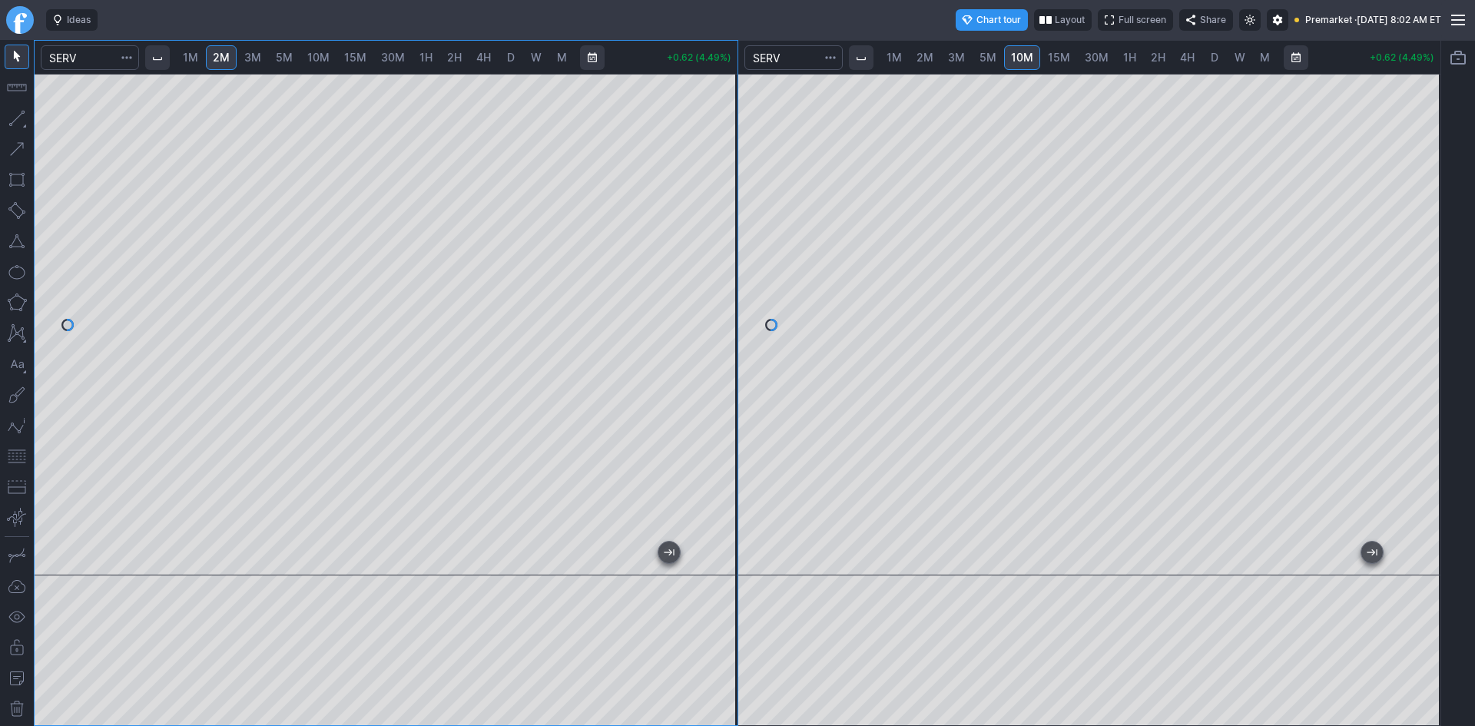
drag, startPoint x: 1423, startPoint y: 382, endPoint x: 1419, endPoint y: 409, distance: 26.4
click at [1419, 409] on div at bounding box center [1424, 320] width 32 height 463
click at [1058, 59] on span "15M" at bounding box center [1059, 57] width 22 height 13
drag, startPoint x: 1415, startPoint y: 237, endPoint x: 1415, endPoint y: 323, distance: 86.0
click at [1415, 323] on div at bounding box center [1424, 320] width 32 height 463
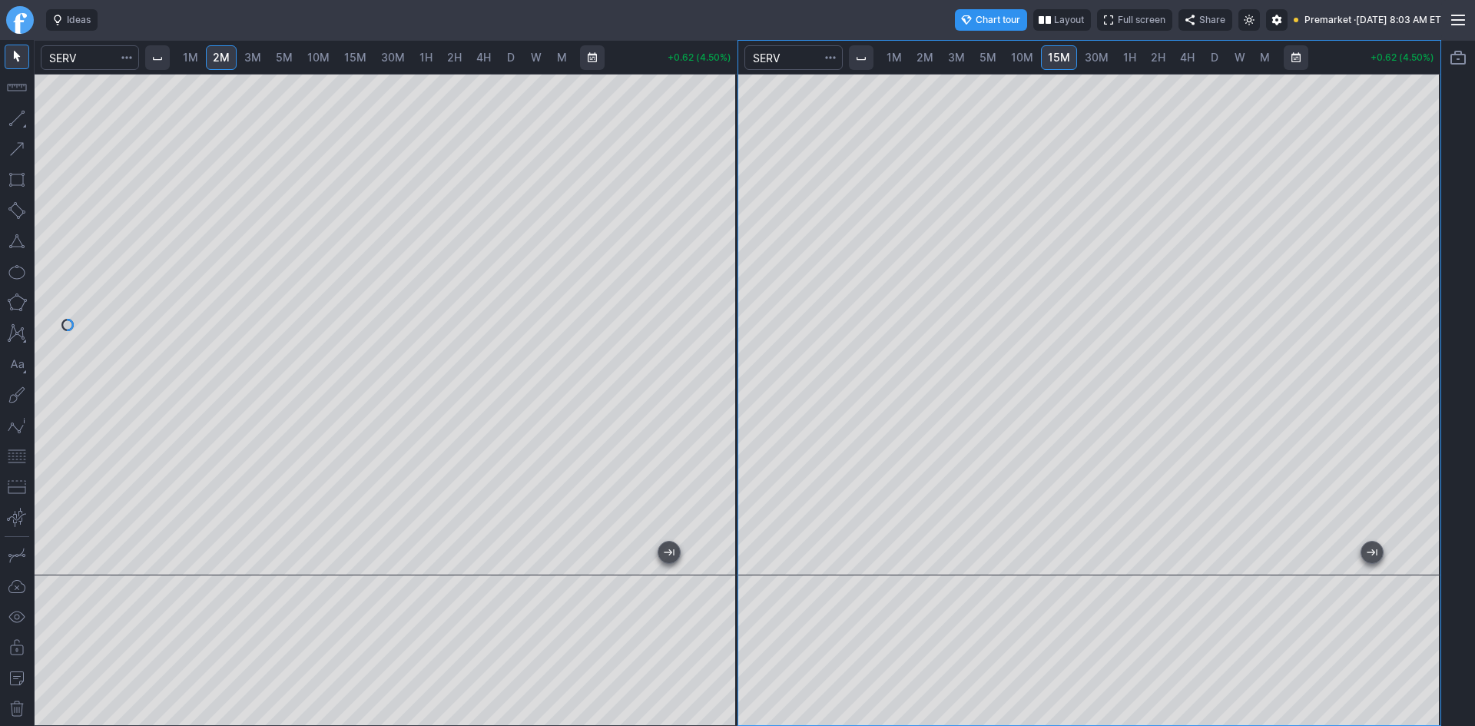
drag, startPoint x: 12, startPoint y: 458, endPoint x: 32, endPoint y: 445, distance: 23.9
click at [12, 457] on button "button" at bounding box center [17, 456] width 25 height 25
drag, startPoint x: 1433, startPoint y: 406, endPoint x: 1409, endPoint y: 445, distance: 45.8
click at [1422, 438] on div at bounding box center [1424, 320] width 32 height 463
drag, startPoint x: 1431, startPoint y: 455, endPoint x: 1442, endPoint y: 359, distance: 97.4
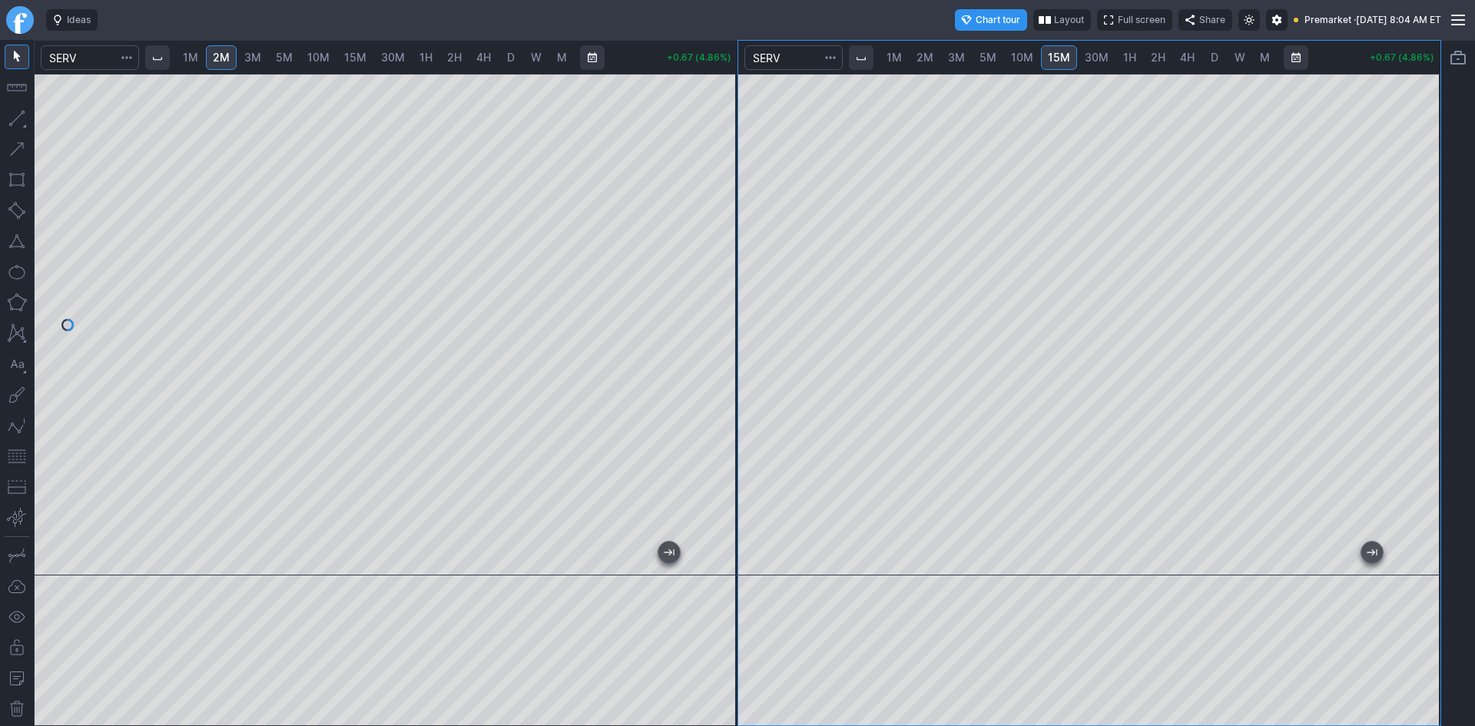
click at [1442, 359] on div "1M 2M 3M 5M 10M 15M 30M 1H 2H 4H D W M +0.67 (4.86%) 1M 2M 3M 5M 10M 15M 30M 1H…" at bounding box center [737, 383] width 1475 height 686
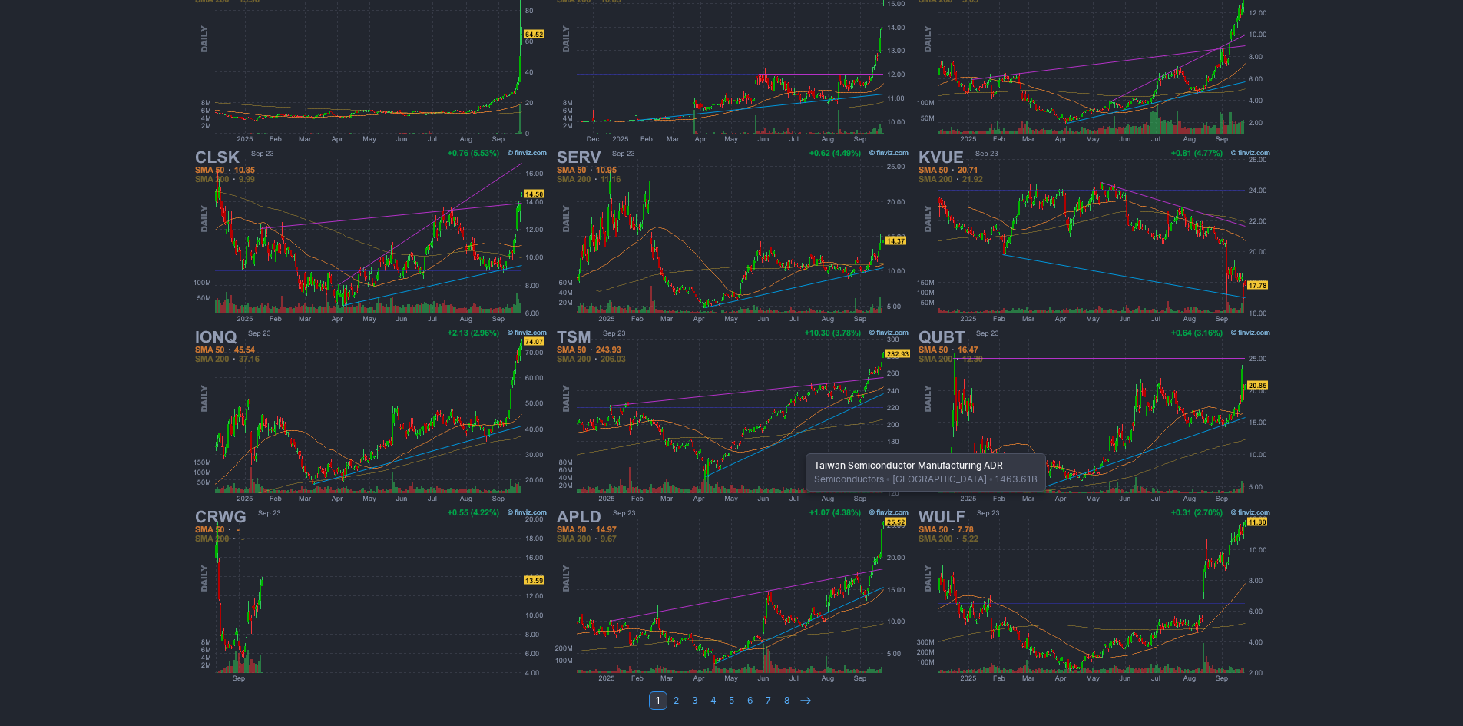
scroll to position [316, 0]
click at [807, 694] on icon at bounding box center [806, 700] width 12 height 12
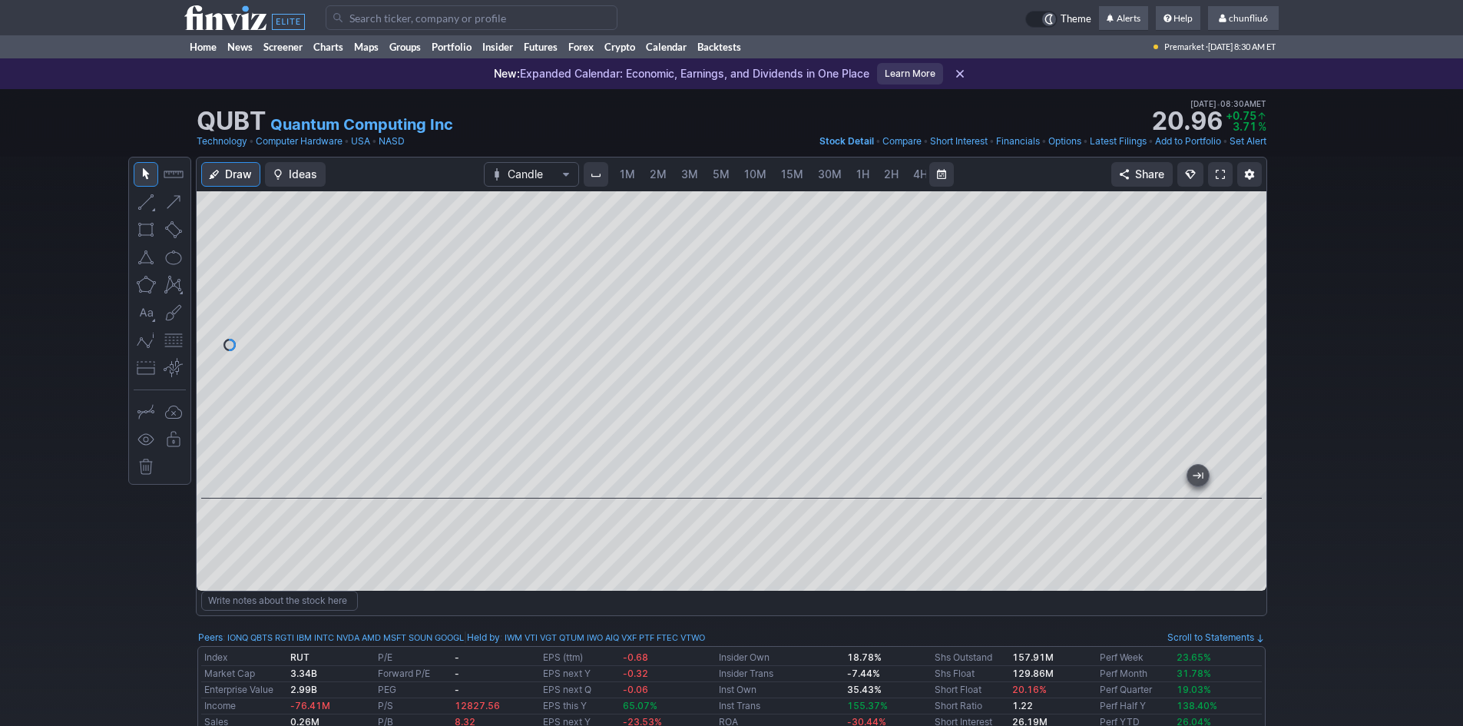
scroll to position [0, 83]
click at [1242, 17] on span "chunfliu6" at bounding box center [1248, 18] width 39 height 12
click at [1227, 112] on link "Sign Out" at bounding box center [1236, 113] width 86 height 25
